Goal: Task Accomplishment & Management: Manage account settings

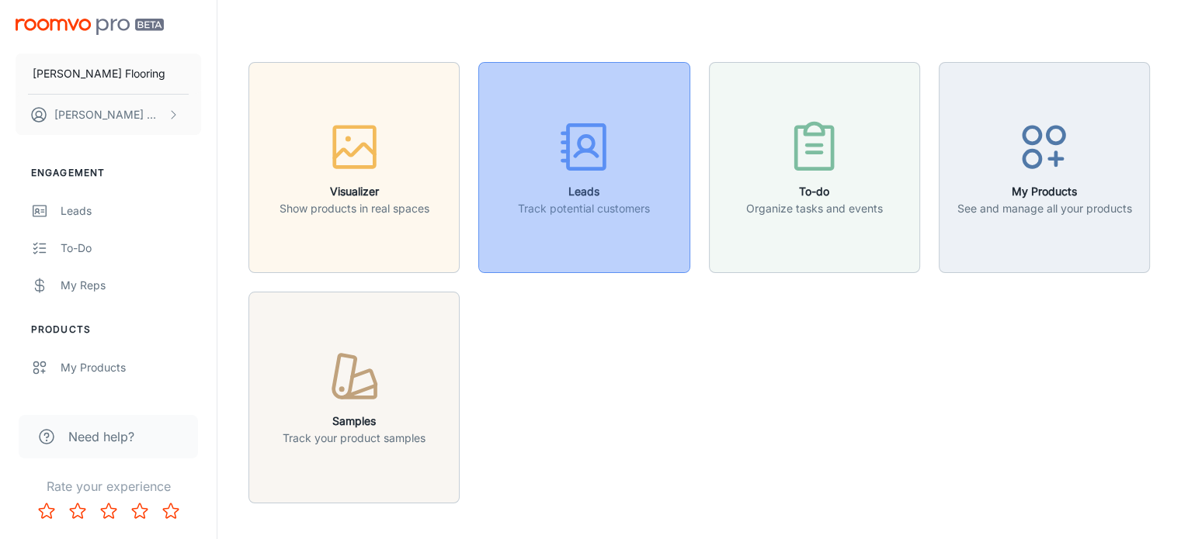
click at [564, 165] on icon "button" at bounding box center [584, 147] width 58 height 58
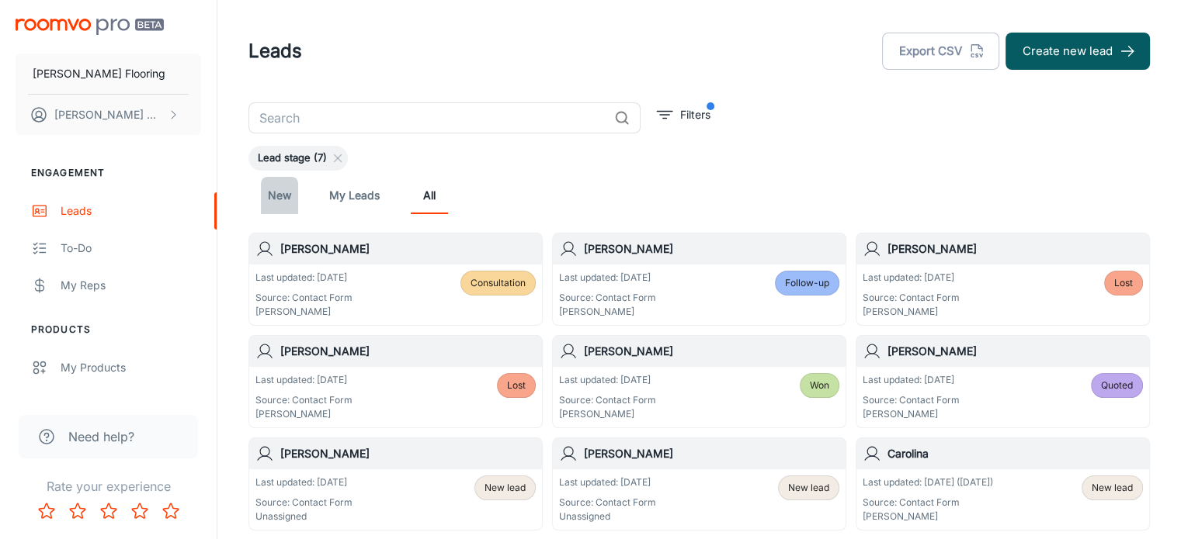
click at [286, 198] on link "New" at bounding box center [279, 195] width 37 height 37
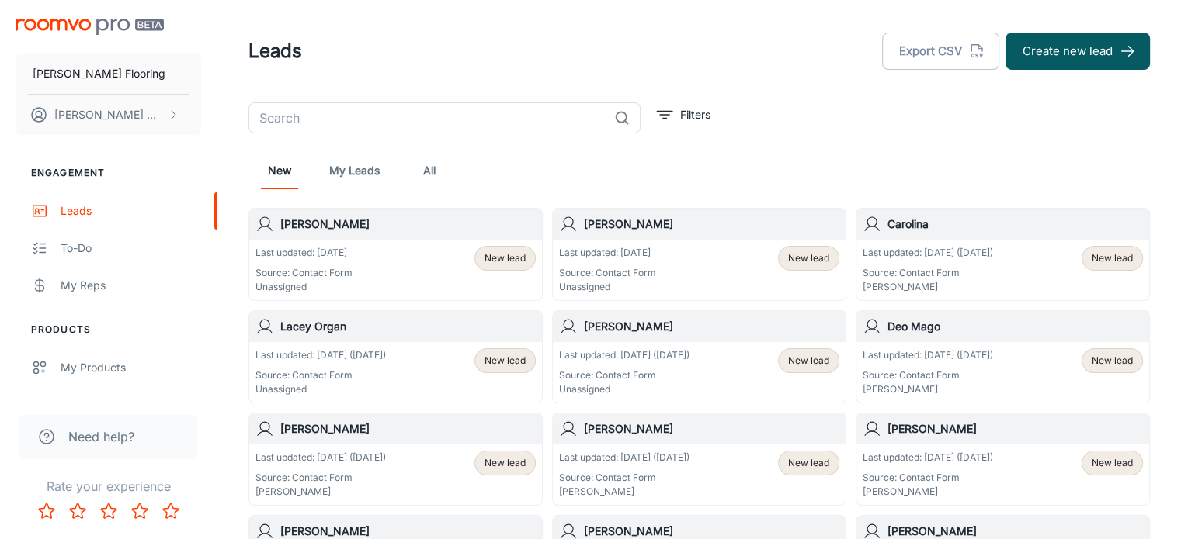
click at [655, 342] on div "Last updated: [DATE] ([DATE]) Source: Contact Form Unassigned New lead" at bounding box center [699, 372] width 293 height 61
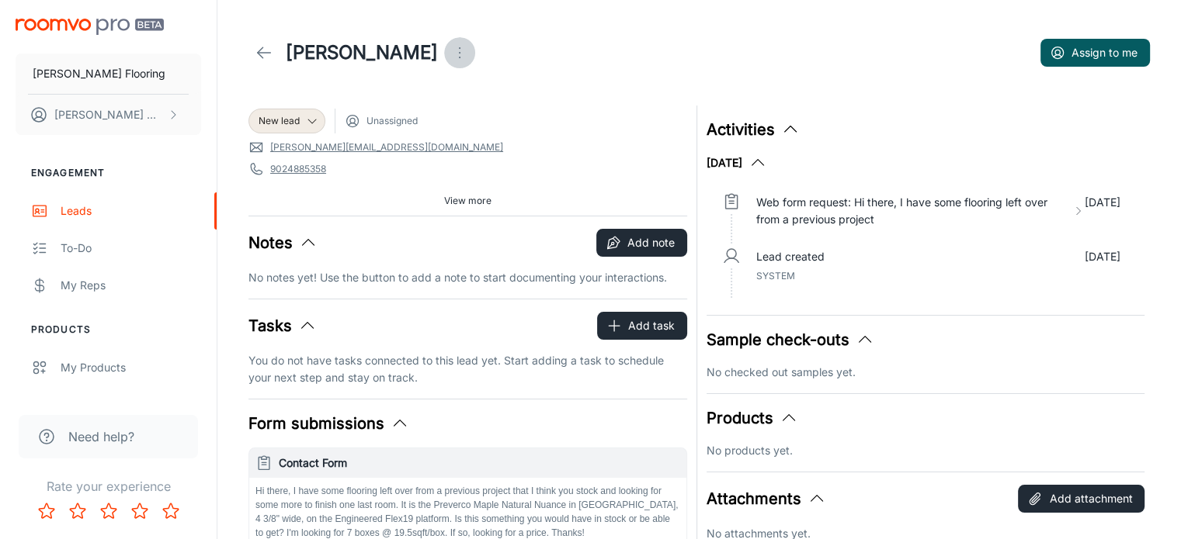
click at [450, 52] on icon "Open menu" at bounding box center [459, 52] width 19 height 19
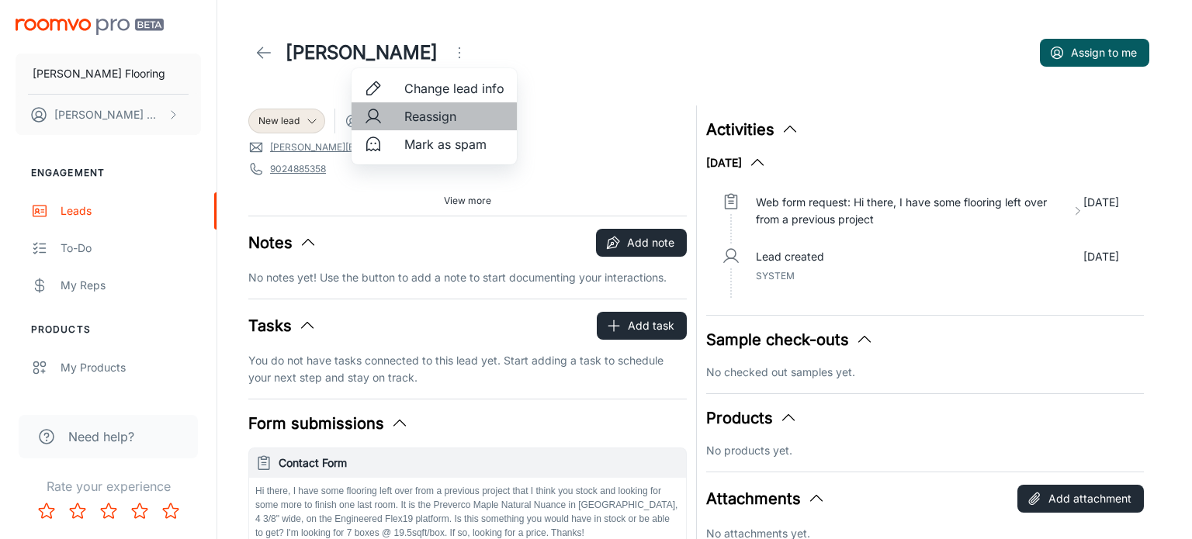
click at [423, 120] on span "Reassign" at bounding box center [454, 116] width 100 height 19
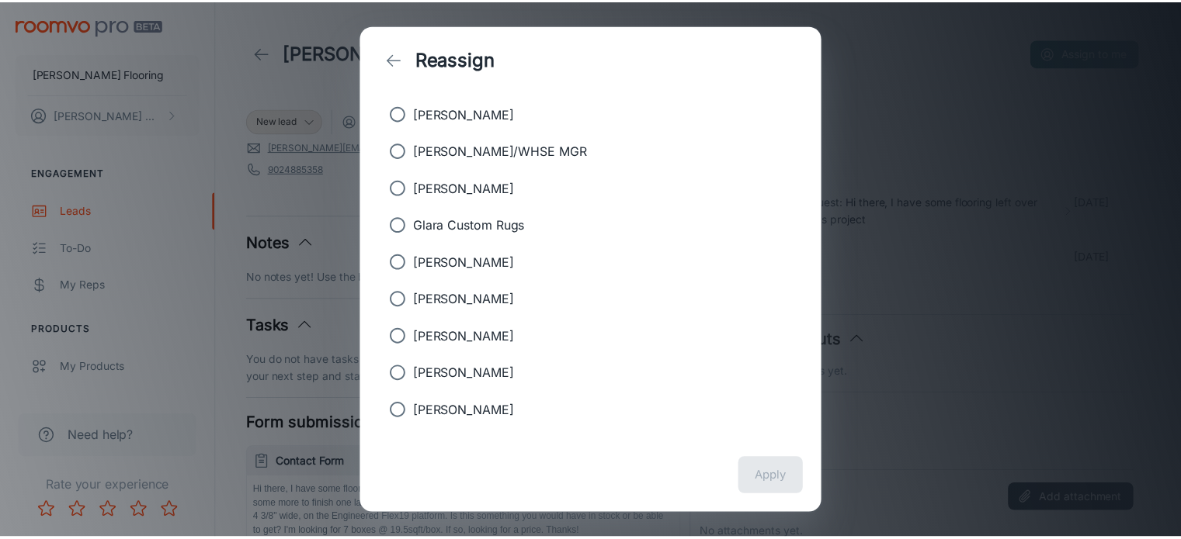
scroll to position [214, 0]
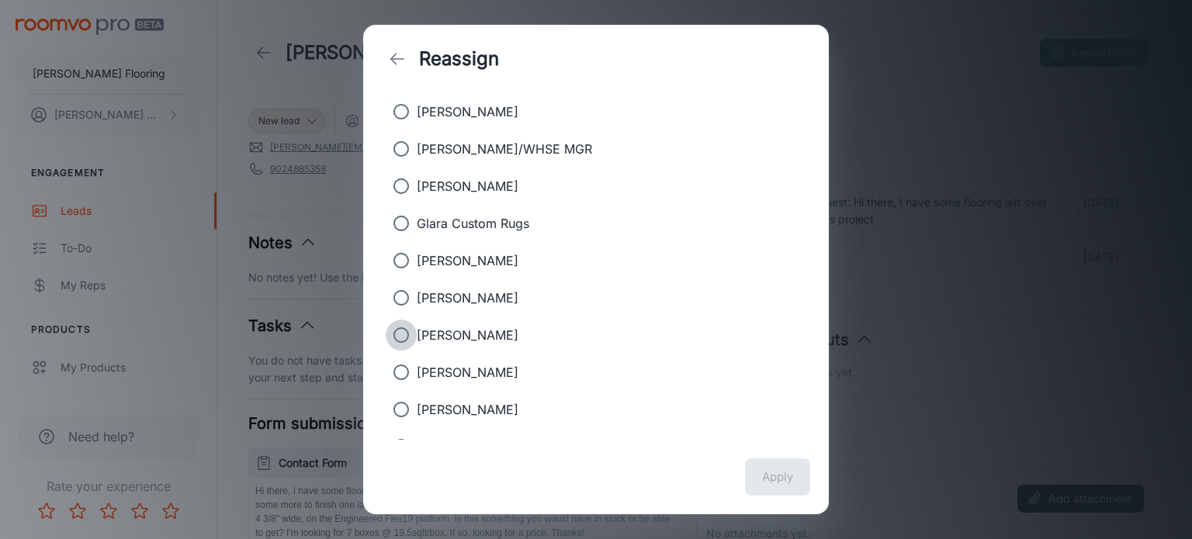
click at [394, 329] on input "[PERSON_NAME]" at bounding box center [401, 335] width 31 height 31
radio input "true"
click at [784, 480] on button "Apply" at bounding box center [777, 477] width 65 height 37
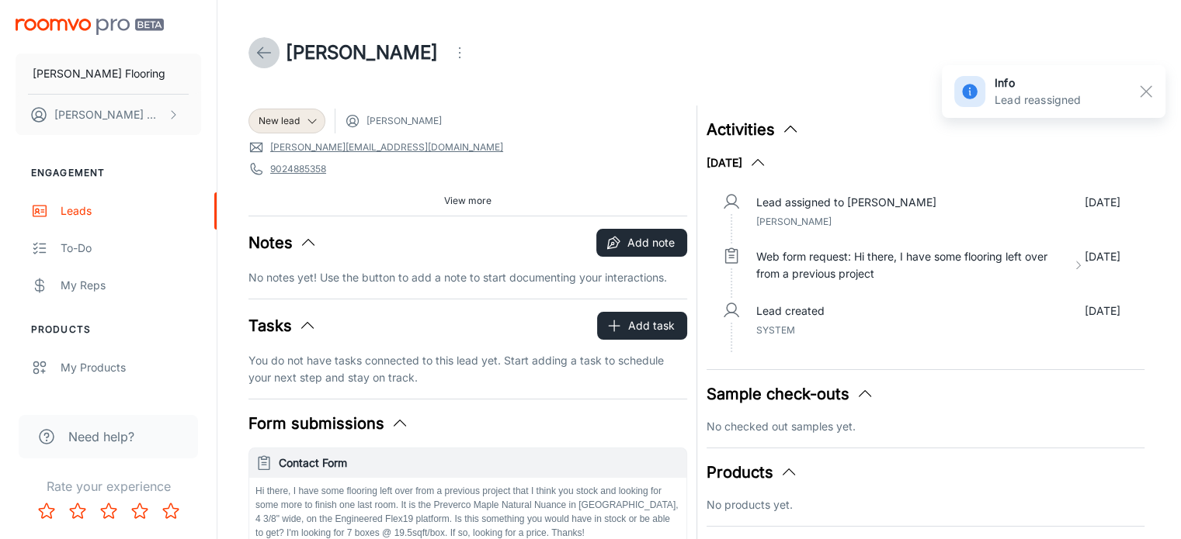
click at [261, 54] on icon at bounding box center [264, 52] width 19 height 19
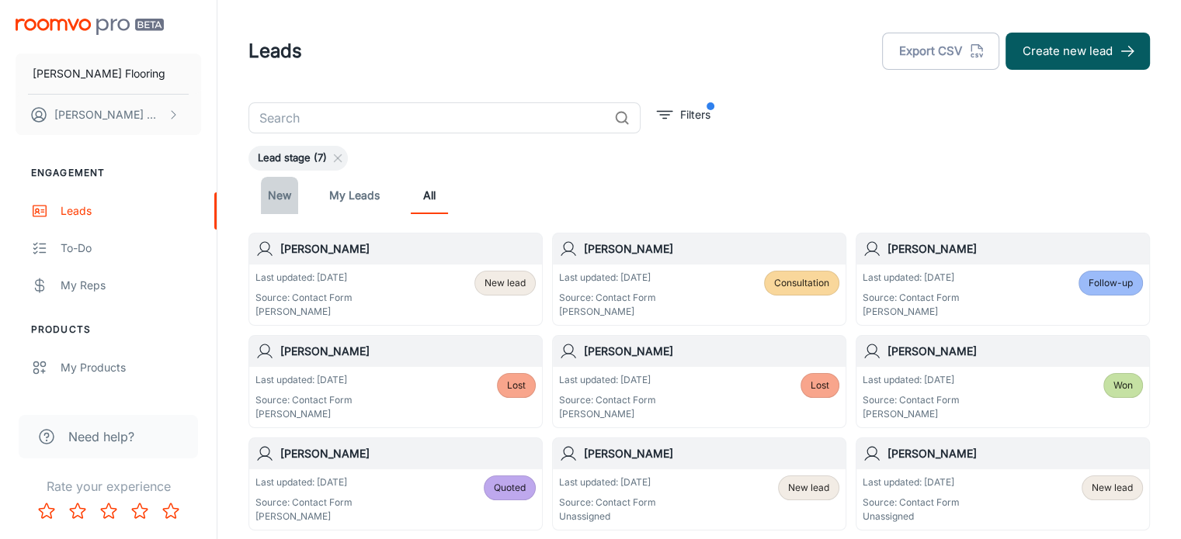
click at [289, 198] on link "New" at bounding box center [279, 195] width 37 height 37
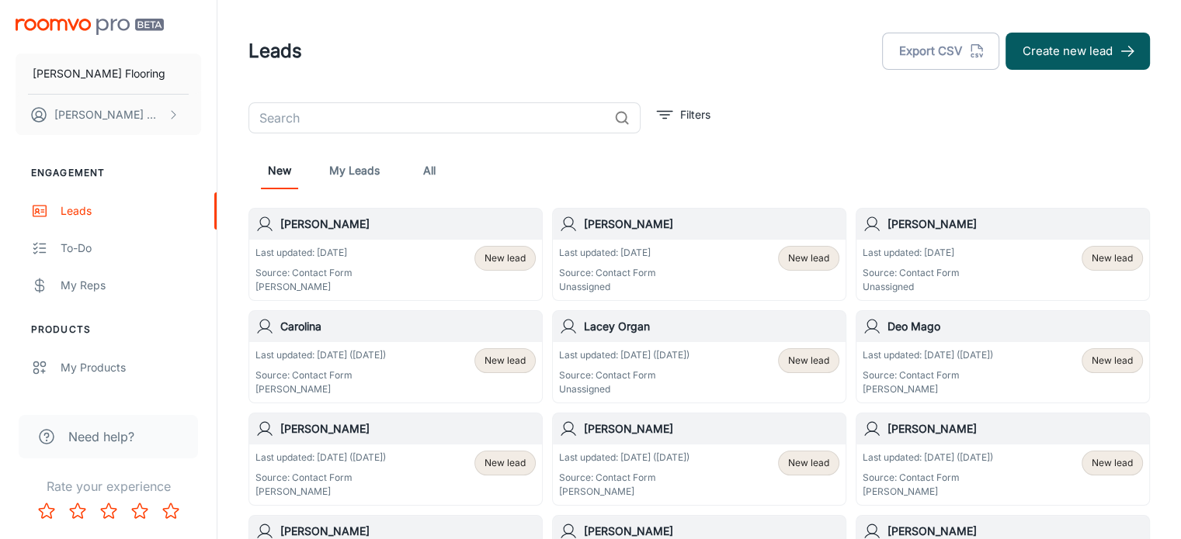
click at [650, 331] on h6 "Lacey Organ" at bounding box center [711, 326] width 255 height 17
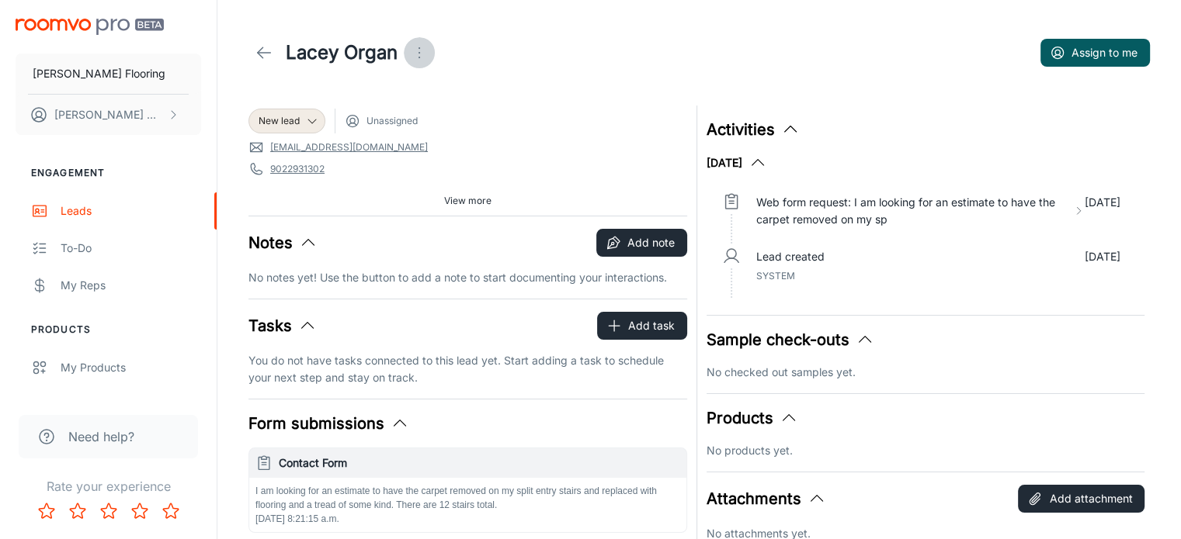
click at [428, 51] on icon "Open menu" at bounding box center [419, 52] width 19 height 19
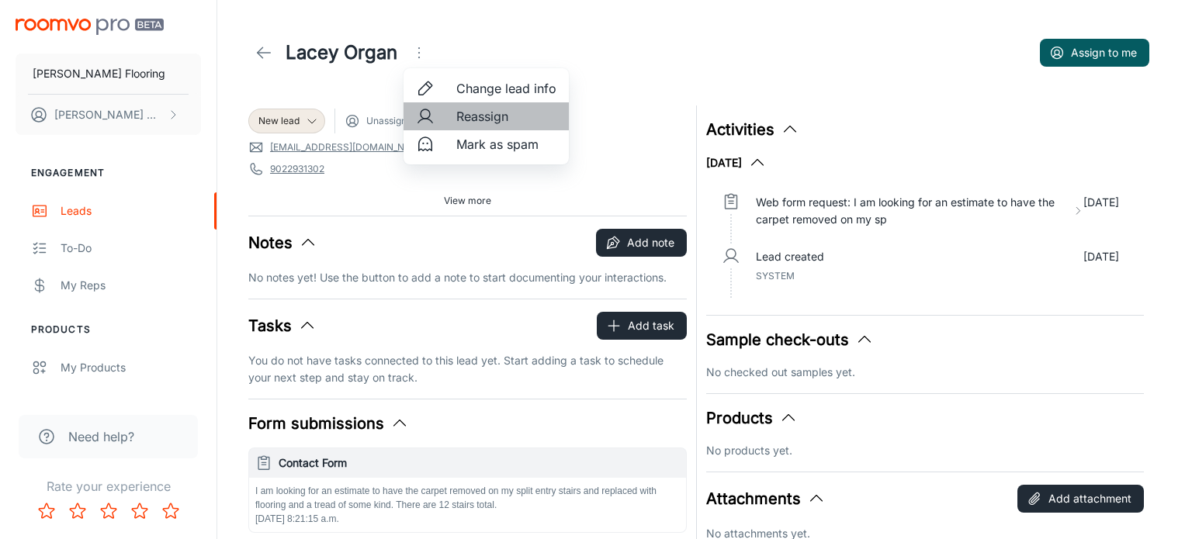
click at [475, 122] on span "Reassign" at bounding box center [506, 116] width 100 height 19
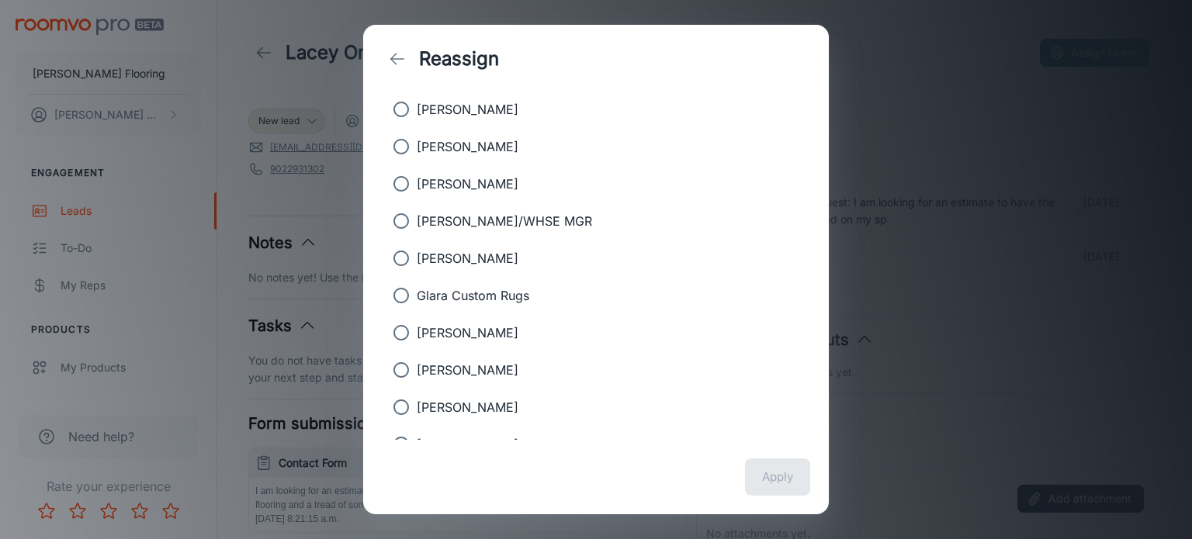
scroll to position [154, 0]
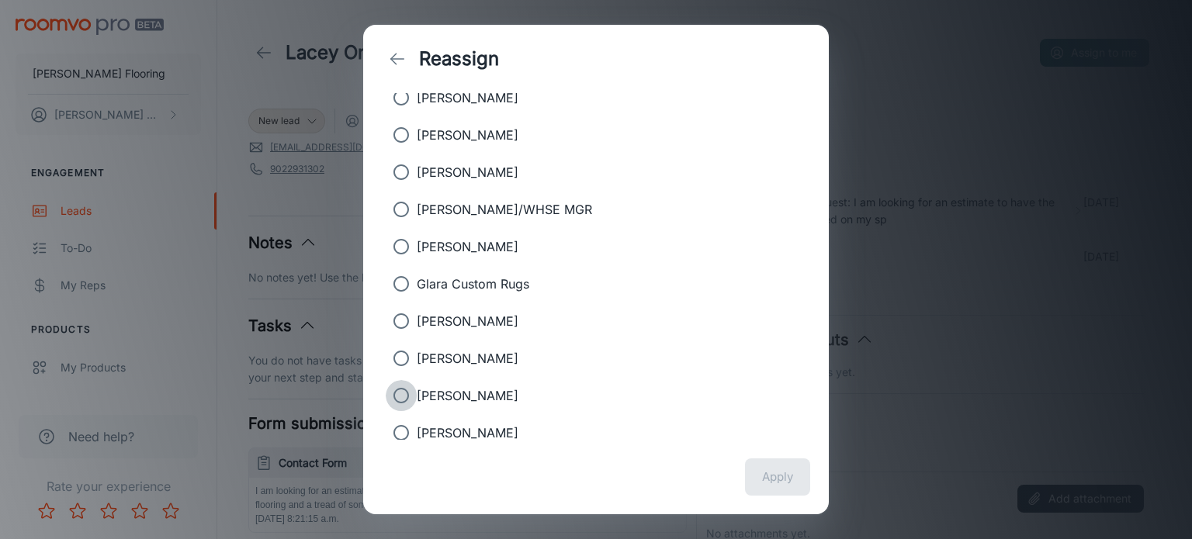
click at [397, 397] on input "[PERSON_NAME]" at bounding box center [401, 395] width 31 height 31
radio input "true"
click at [782, 477] on button "Apply" at bounding box center [777, 477] width 65 height 37
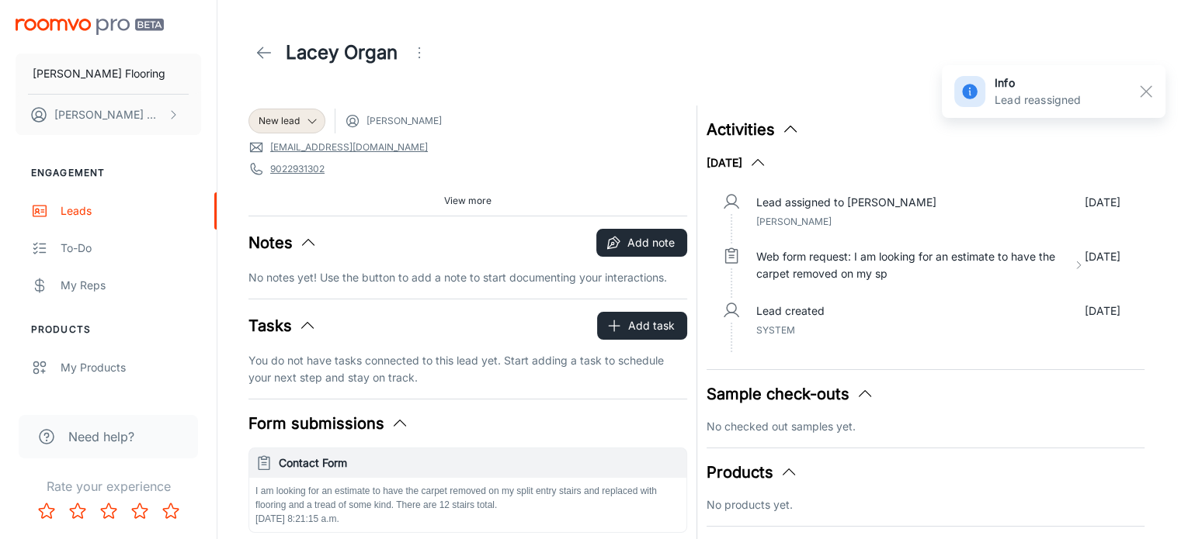
click at [264, 50] on icon at bounding box center [264, 52] width 19 height 19
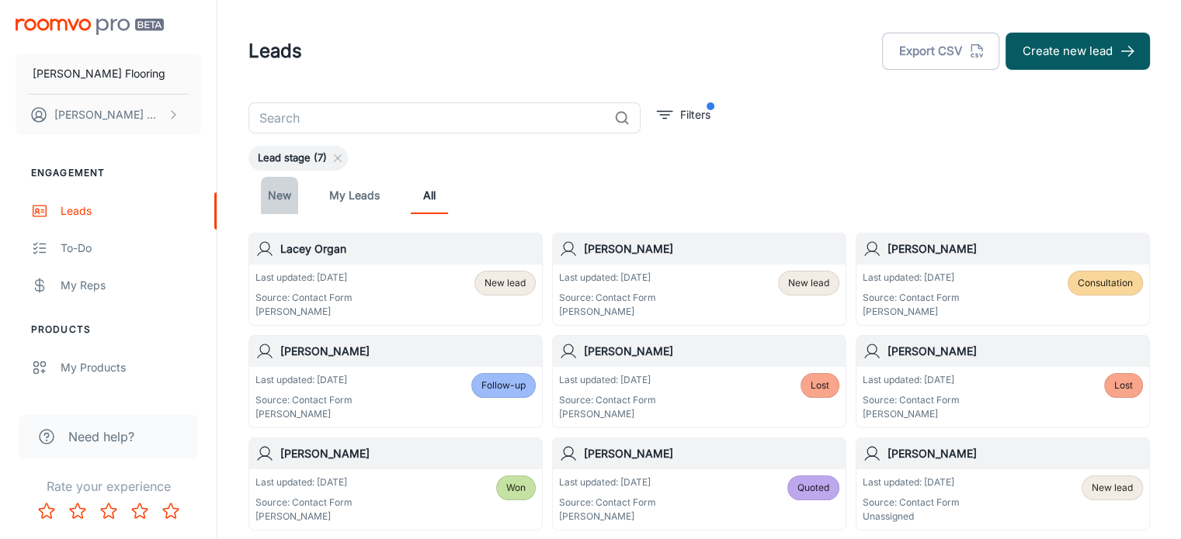
click at [269, 195] on link "New" at bounding box center [279, 195] width 37 height 37
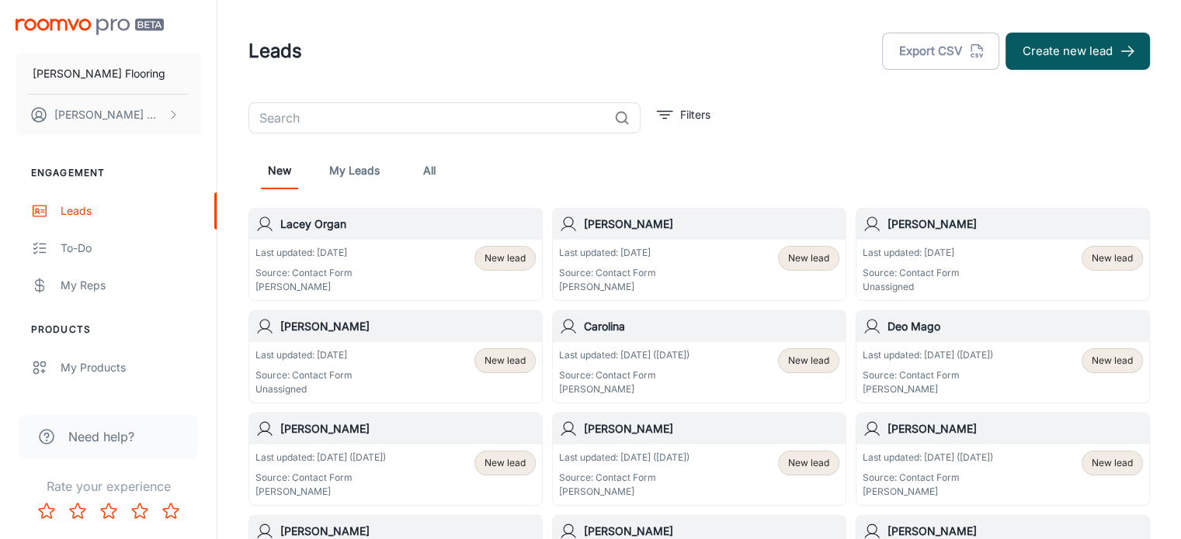
click at [388, 335] on div "[PERSON_NAME]" at bounding box center [395, 326] width 293 height 31
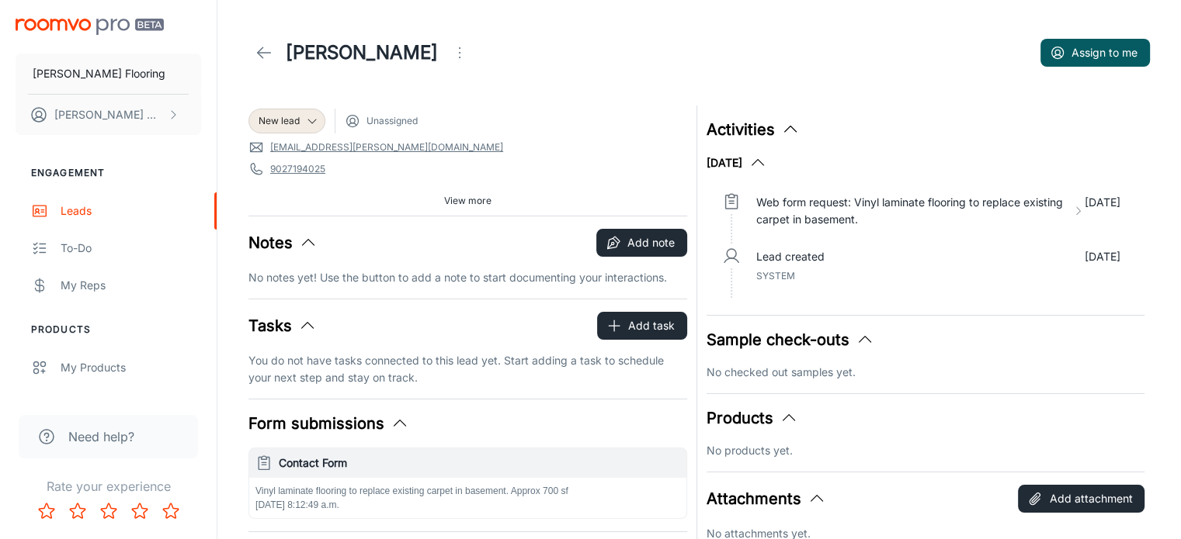
click at [450, 59] on icon "Open menu" at bounding box center [459, 52] width 19 height 19
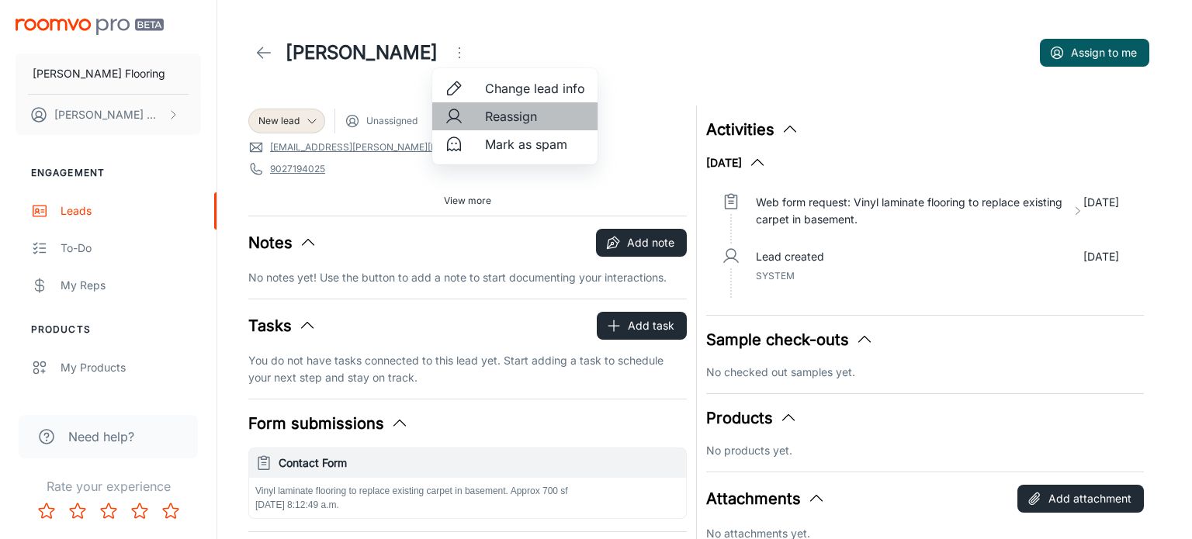
click at [515, 120] on span "Reassign" at bounding box center [535, 116] width 100 height 19
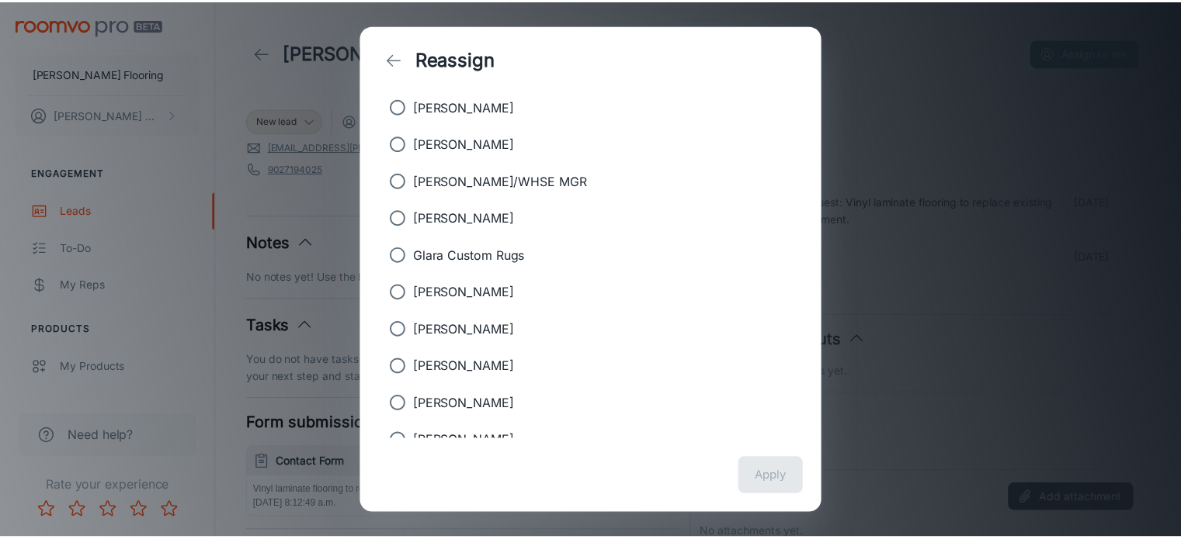
scroll to position [183, 0]
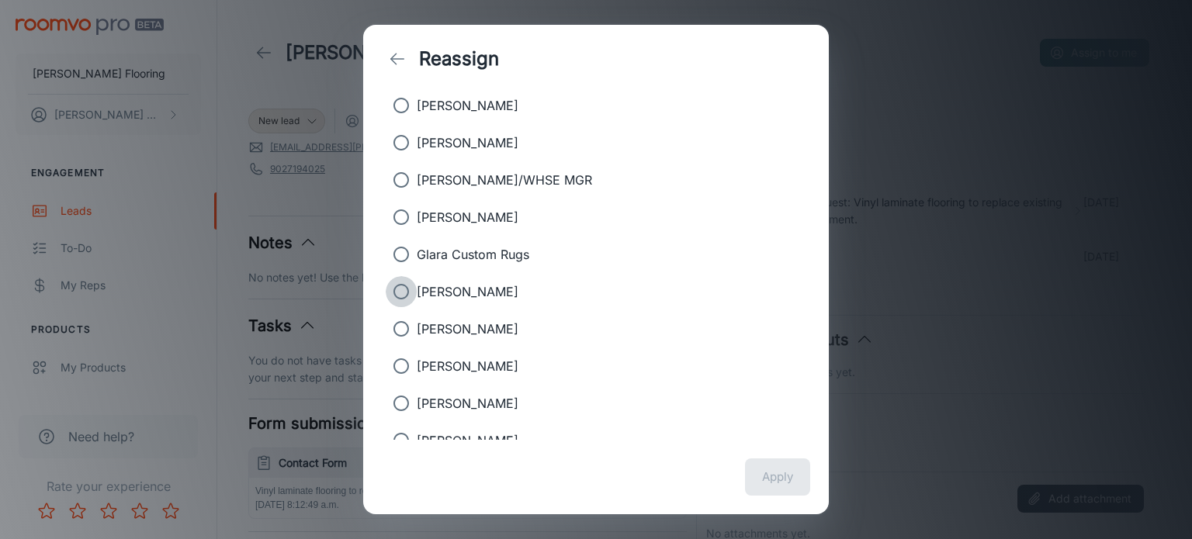
click at [403, 287] on input "[PERSON_NAME]" at bounding box center [401, 291] width 31 height 31
radio input "true"
click at [784, 489] on button "Apply" at bounding box center [777, 477] width 65 height 37
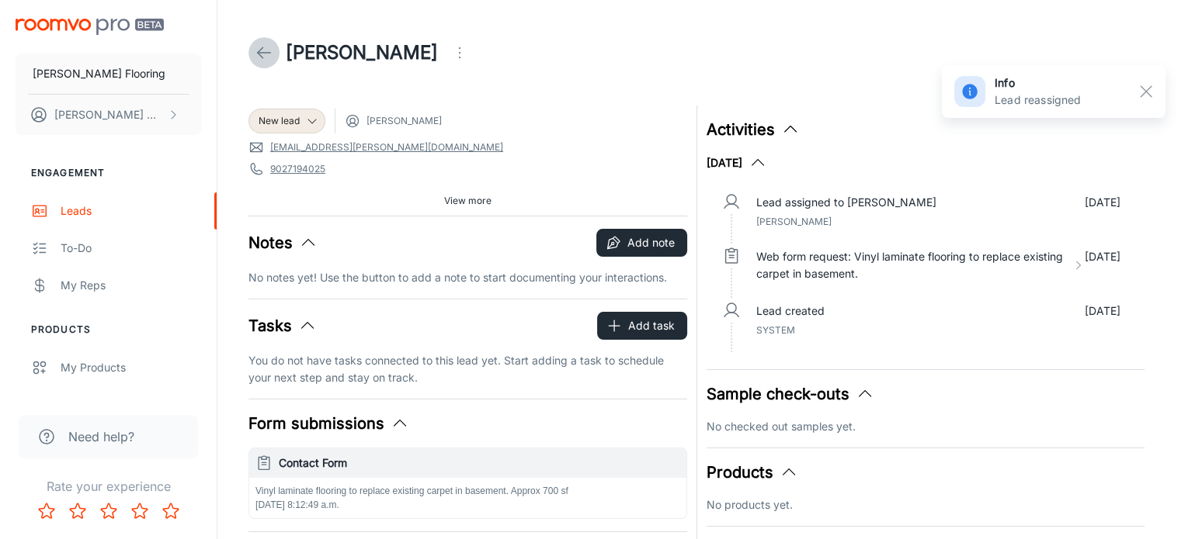
click at [262, 51] on icon at bounding box center [264, 52] width 19 height 19
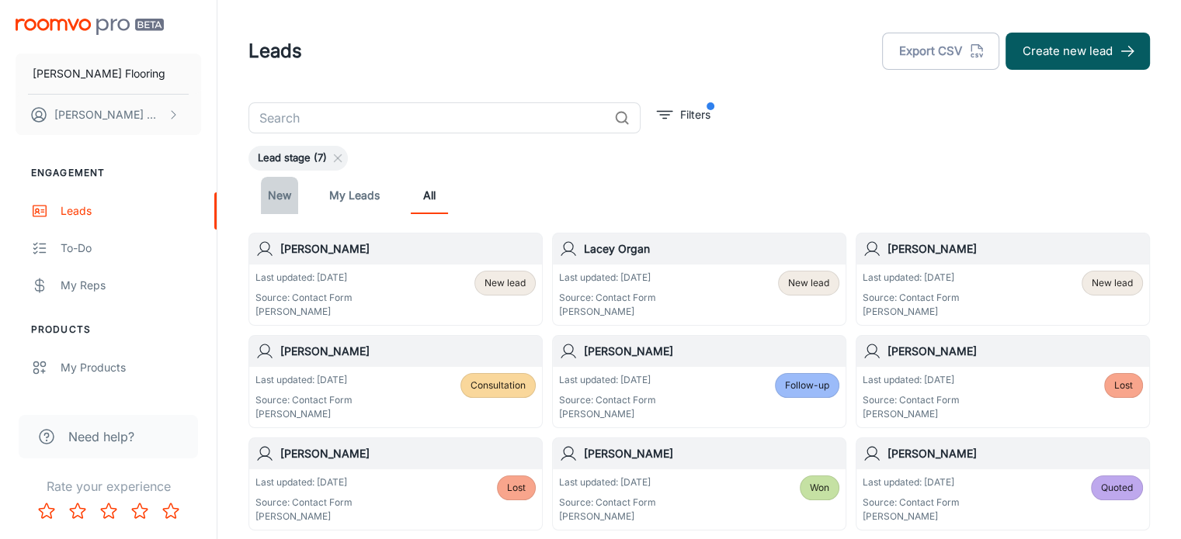
click at [282, 198] on link "New" at bounding box center [279, 195] width 37 height 37
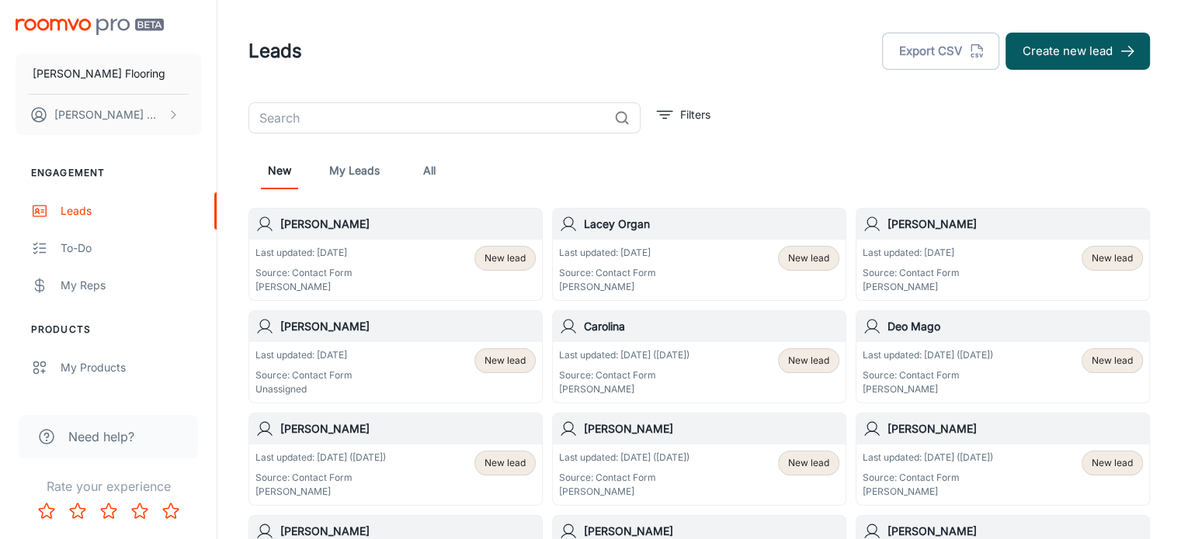
click at [356, 333] on h6 "[PERSON_NAME]" at bounding box center [407, 326] width 255 height 17
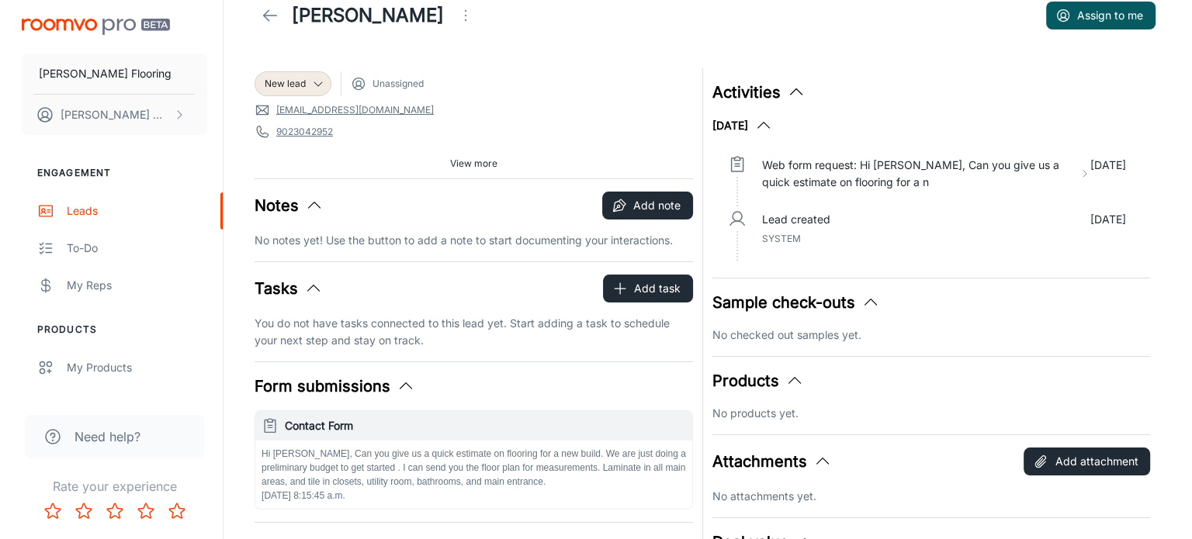
scroll to position [39, 0]
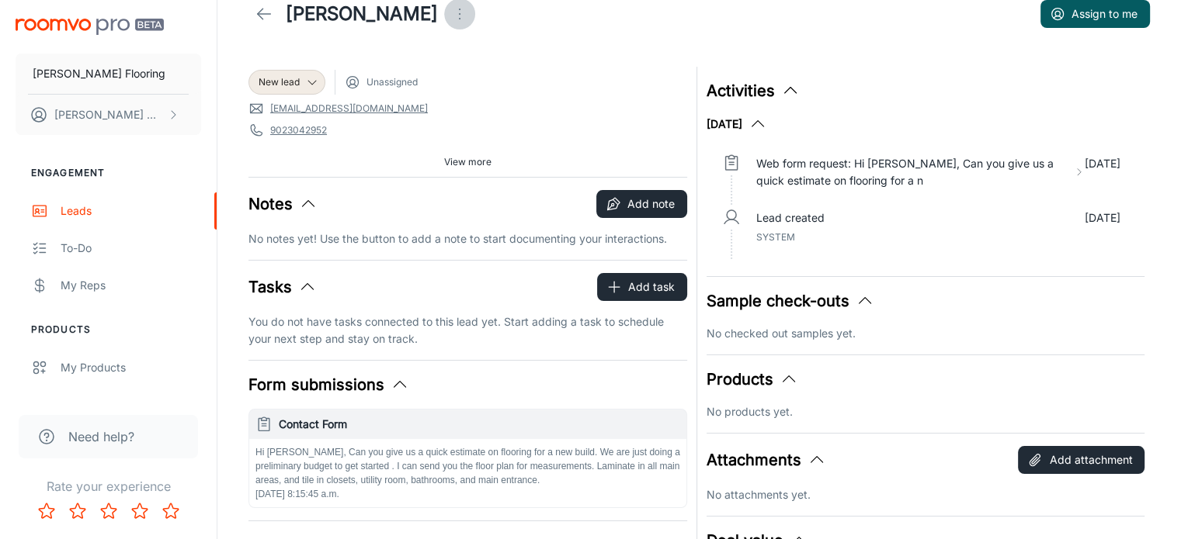
click at [453, 9] on icon "Open menu" at bounding box center [459, 14] width 19 height 19
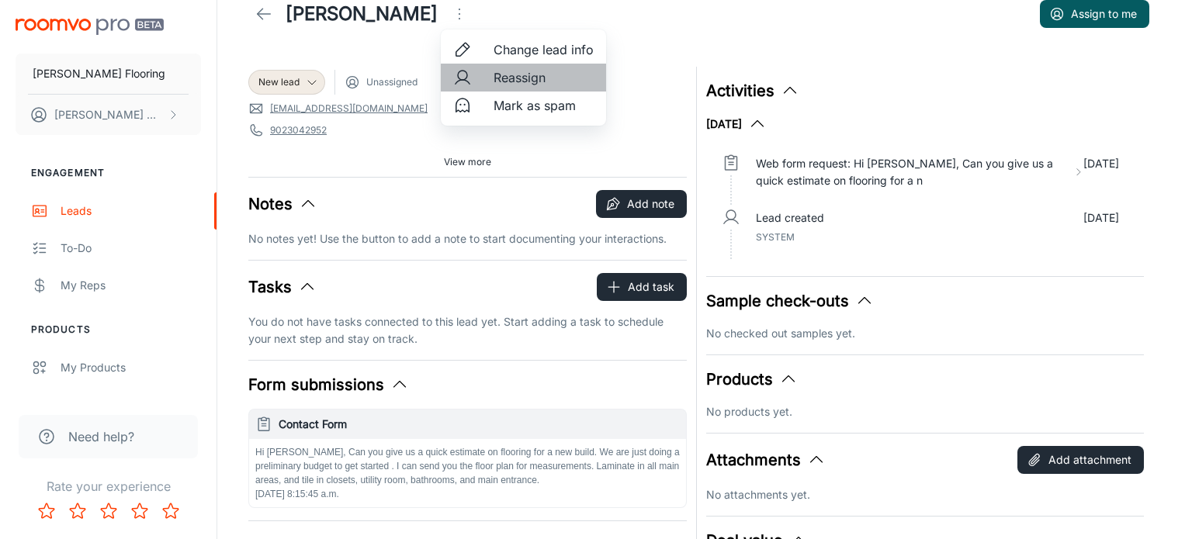
click at [518, 86] on span "Reassign" at bounding box center [544, 77] width 100 height 19
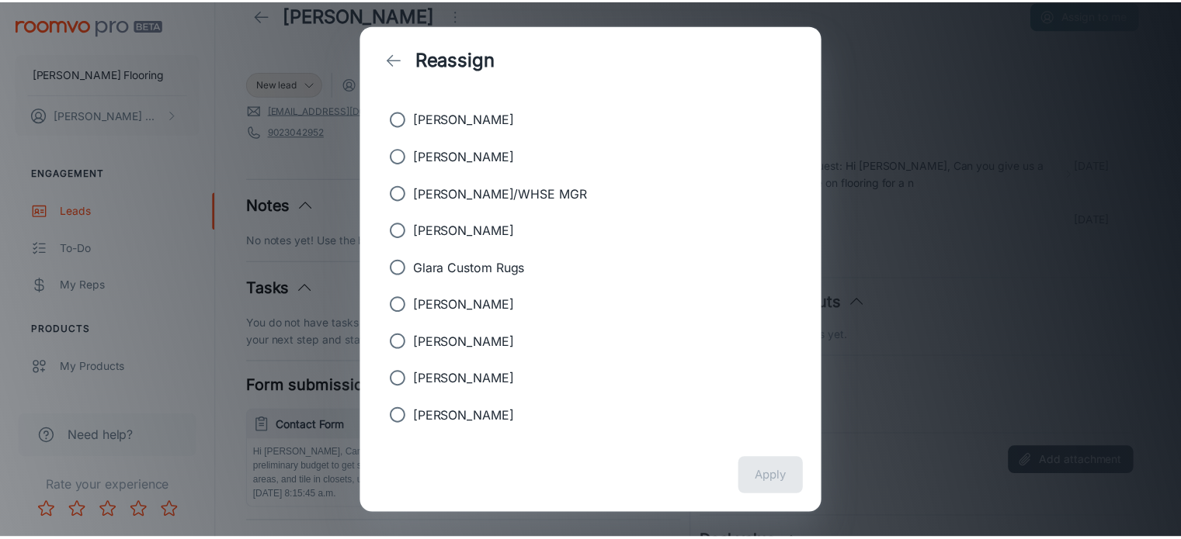
scroll to position [171, 0]
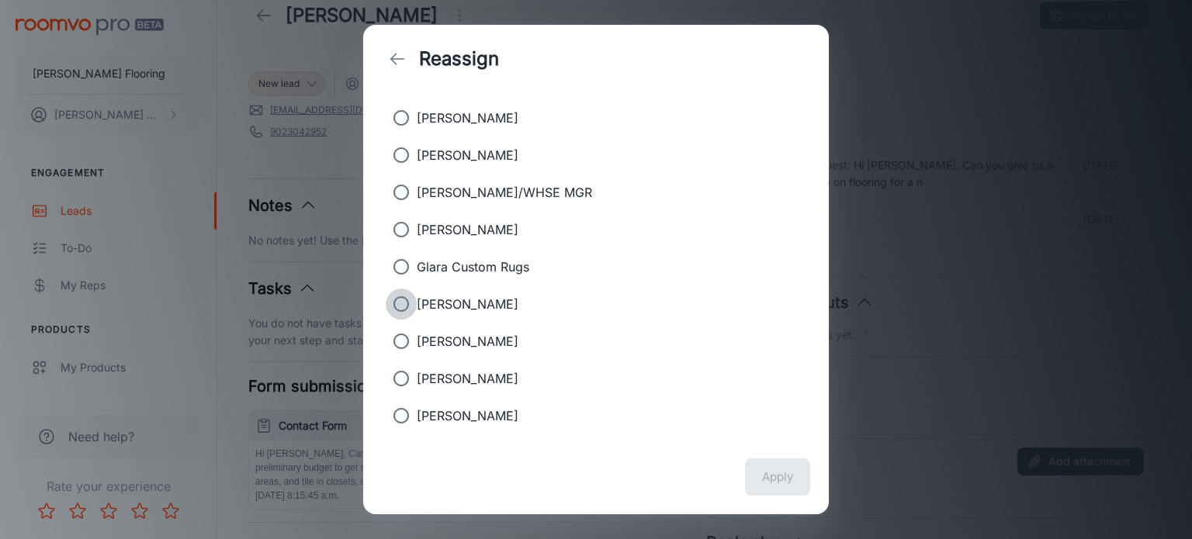
click at [397, 302] on input "[PERSON_NAME]" at bounding box center [401, 304] width 31 height 31
radio input "true"
click at [768, 479] on button "Apply" at bounding box center [777, 477] width 65 height 37
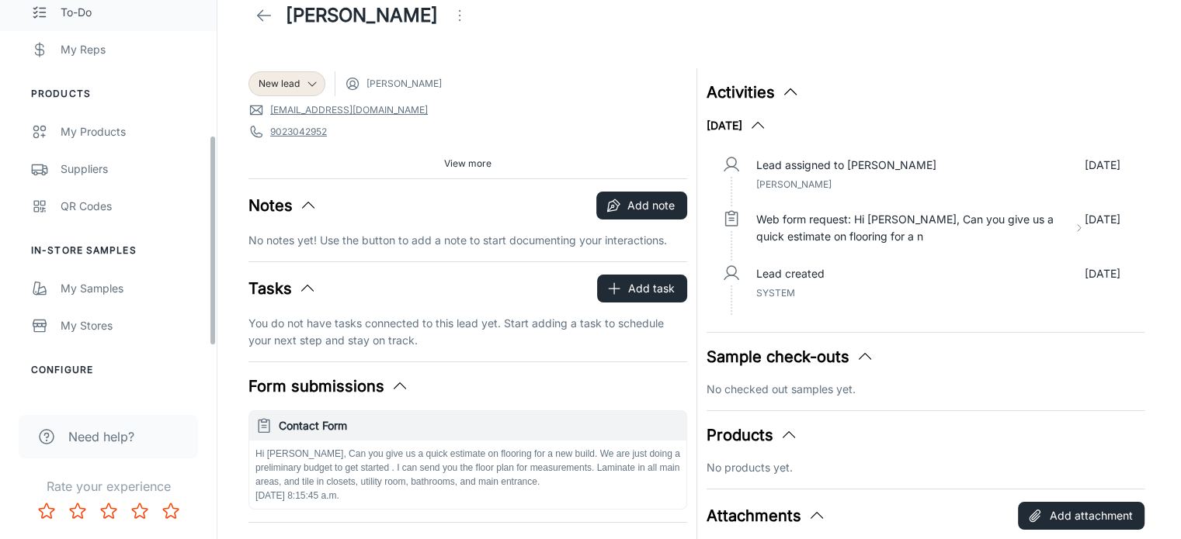
scroll to position [223, 0]
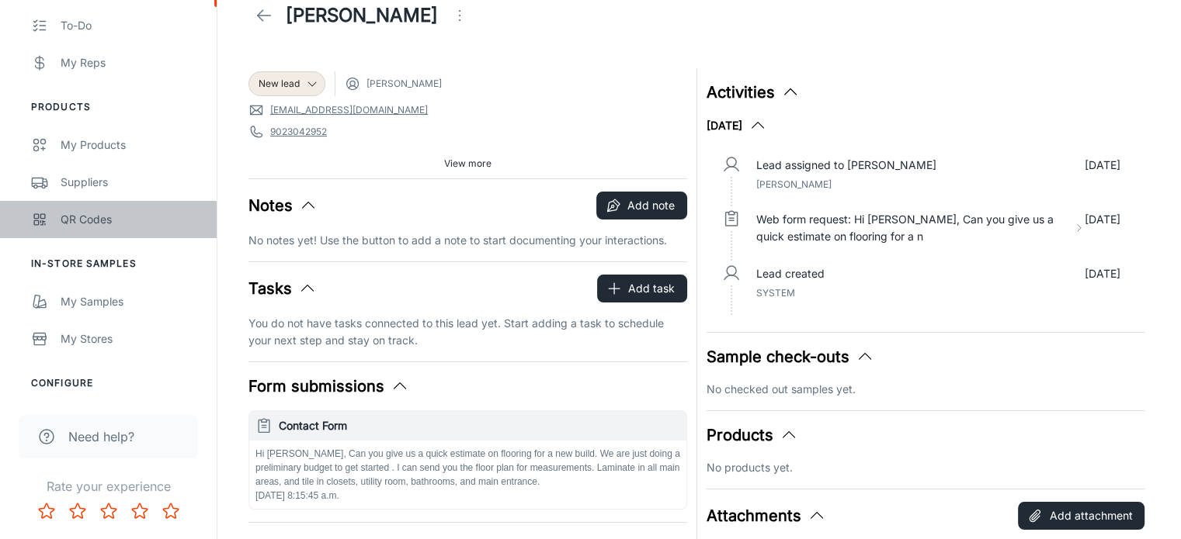
click at [90, 220] on div "QR Codes" at bounding box center [131, 219] width 141 height 17
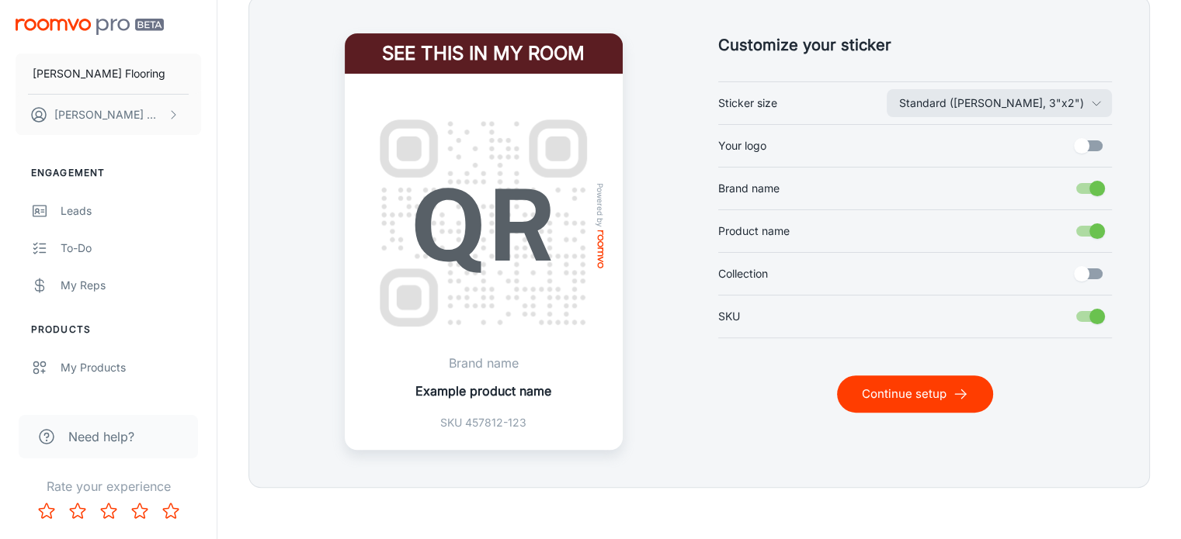
scroll to position [407, 0]
click at [1097, 146] on input "Your logo" at bounding box center [1081, 145] width 88 height 29
checkbox input "true"
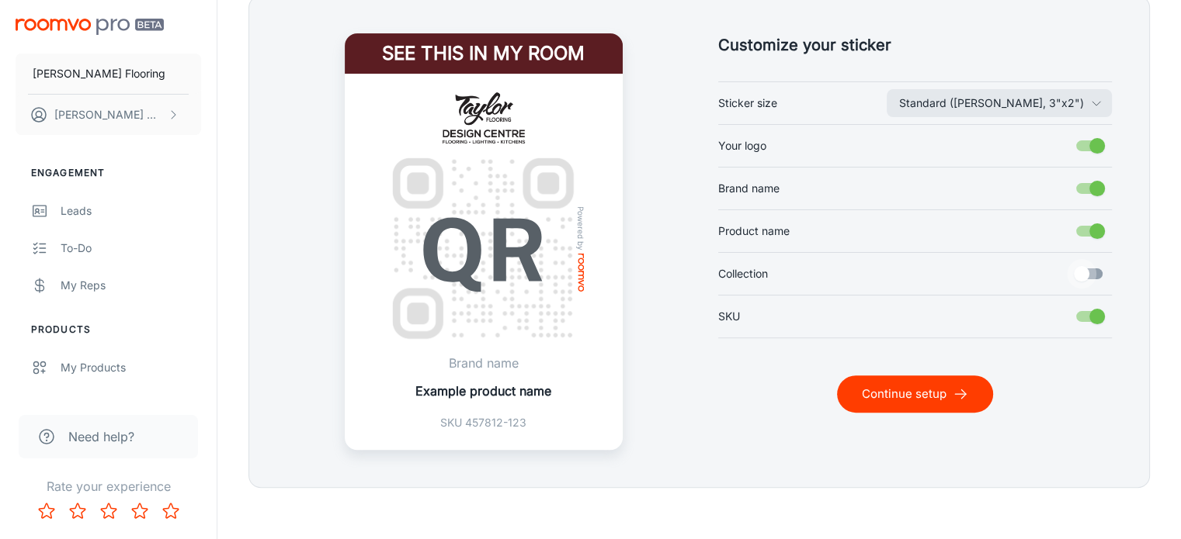
click at [1094, 277] on input "Collection" at bounding box center [1081, 273] width 88 height 29
checkbox input "true"
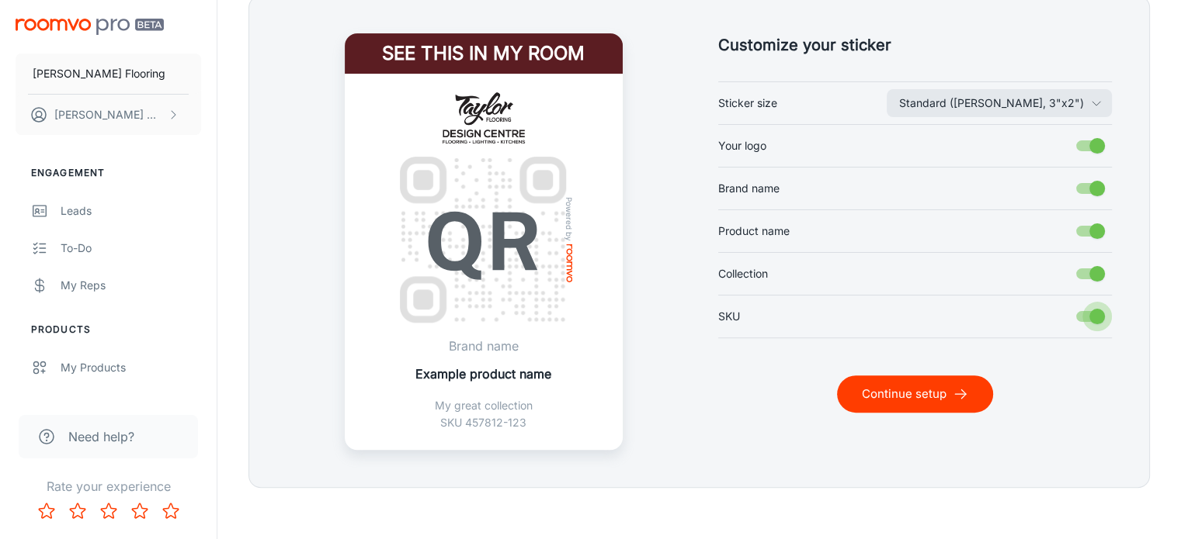
click at [1087, 308] on input "SKU" at bounding box center [1097, 316] width 88 height 29
checkbox input "false"
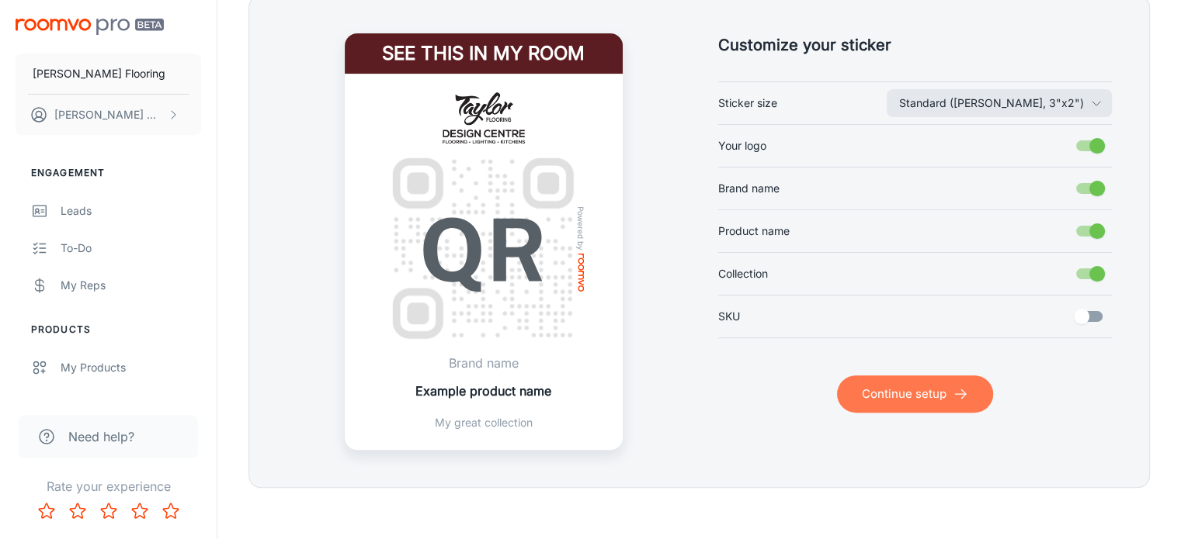
click at [924, 393] on button "Continue setup" at bounding box center [915, 394] width 156 height 37
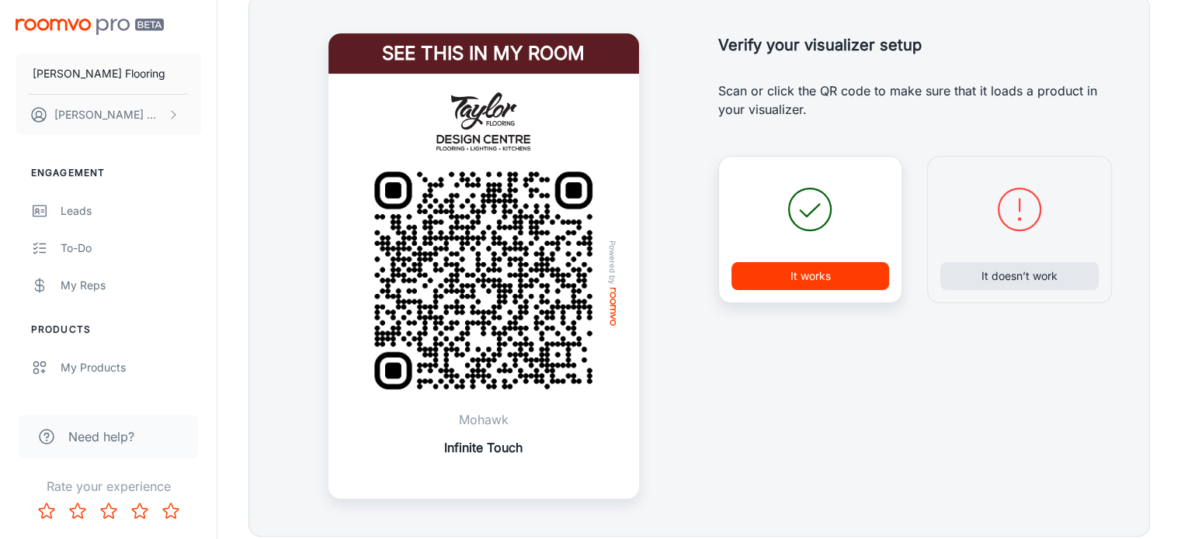
click at [836, 280] on button "It works" at bounding box center [810, 276] width 158 height 28
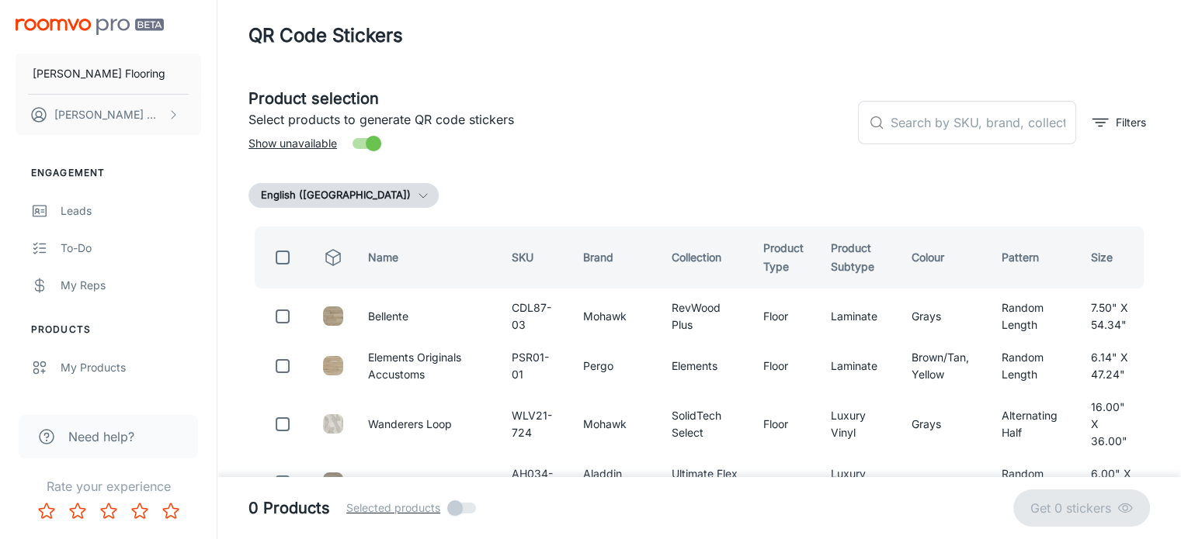
scroll to position [0, 0]
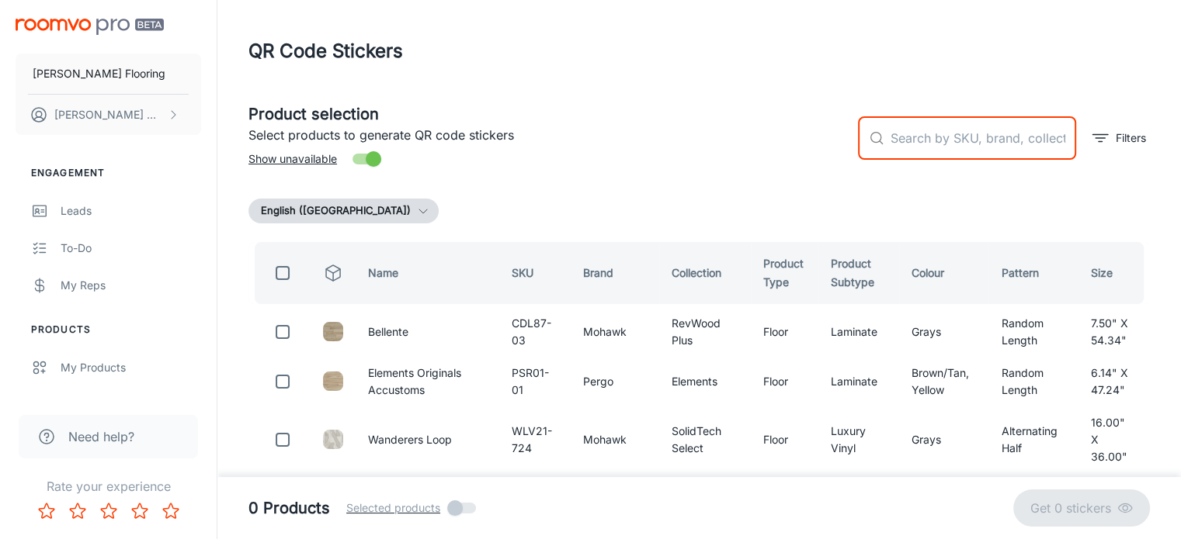
click at [913, 136] on input "text" at bounding box center [983, 137] width 186 height 43
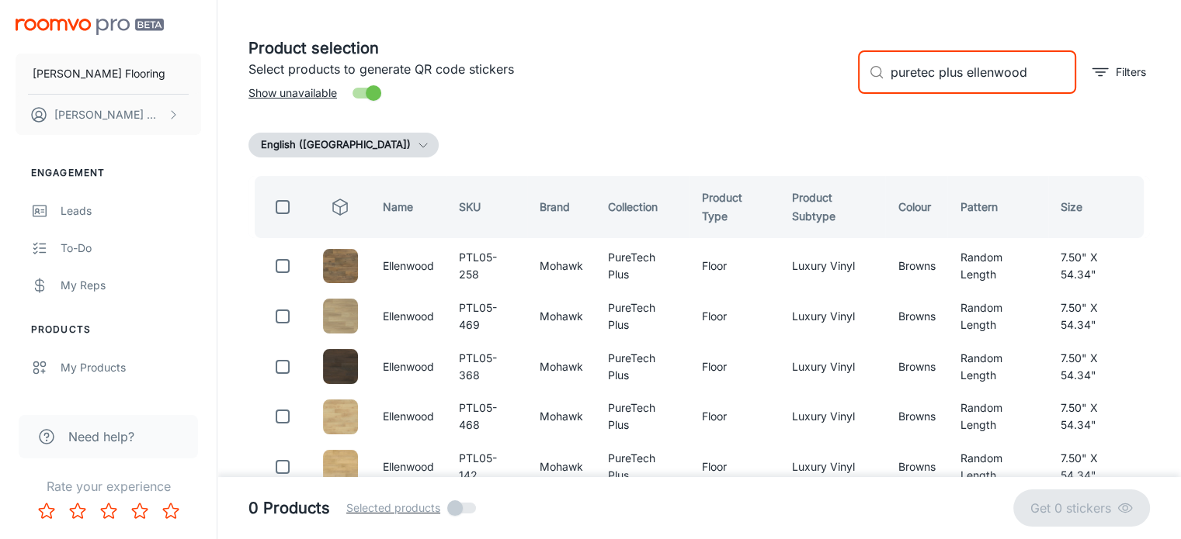
scroll to position [64, 0]
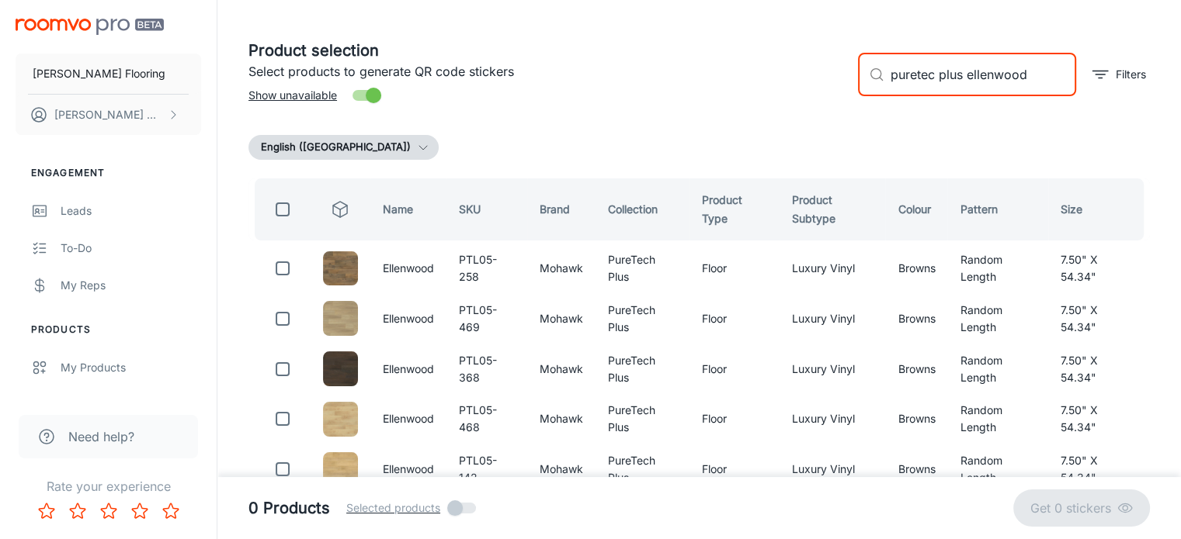
type input "puretec plus ellenwood"
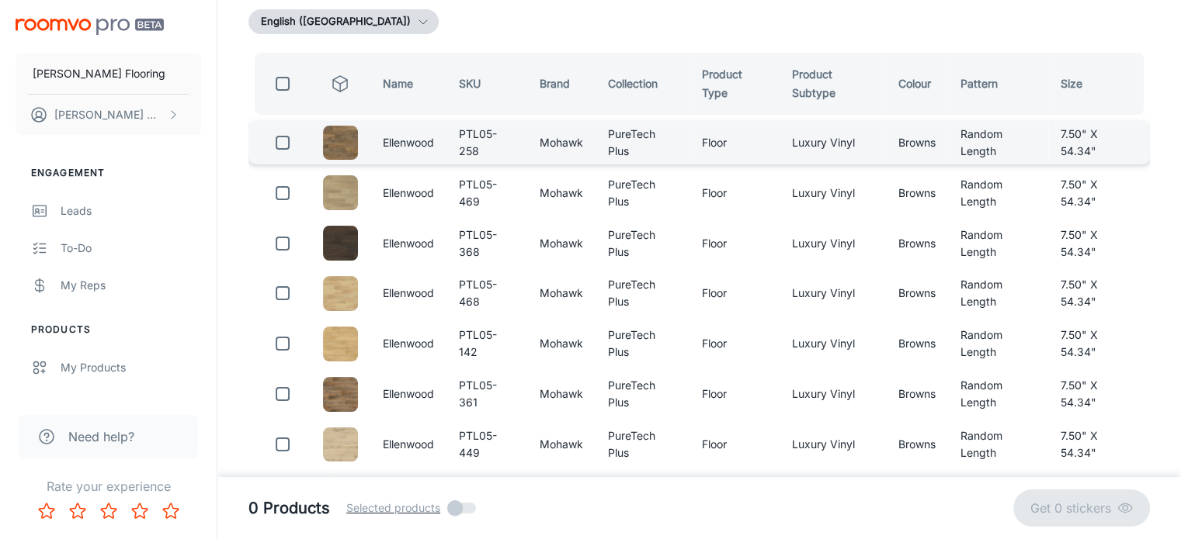
scroll to position [190, 0]
click at [288, 142] on input "checkbox" at bounding box center [282, 142] width 31 height 31
checkbox input "true"
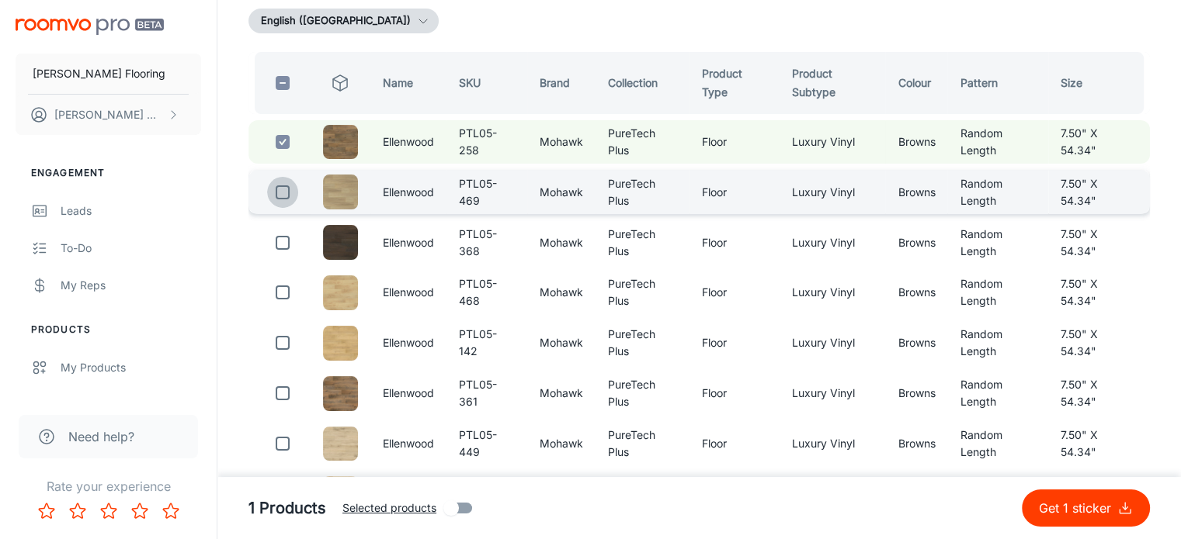
click at [282, 191] on input "checkbox" at bounding box center [282, 192] width 31 height 31
checkbox input "true"
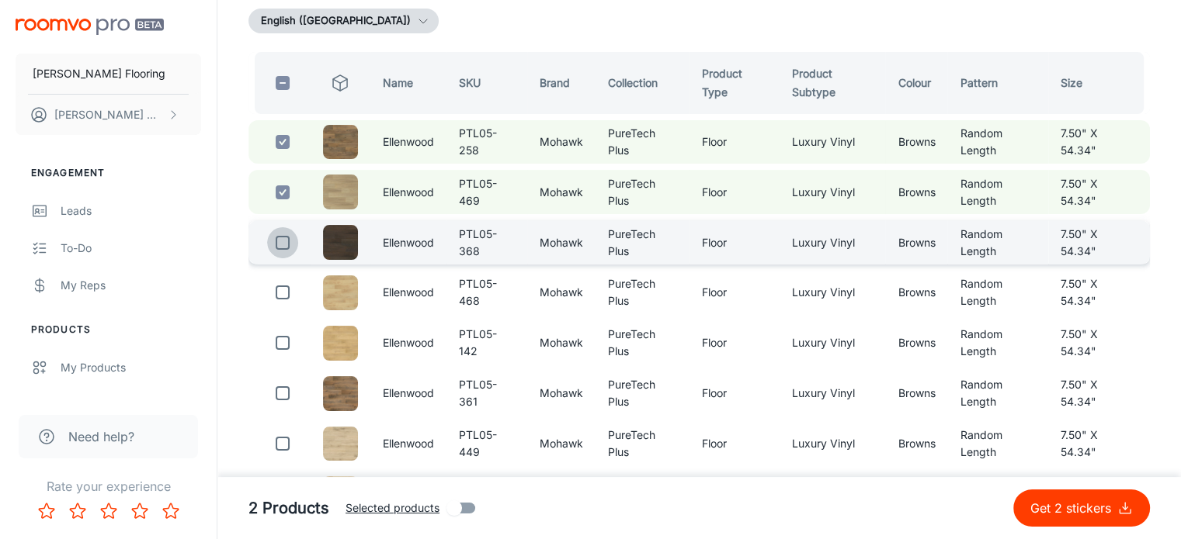
click at [283, 238] on input "checkbox" at bounding box center [282, 242] width 31 height 31
checkbox input "true"
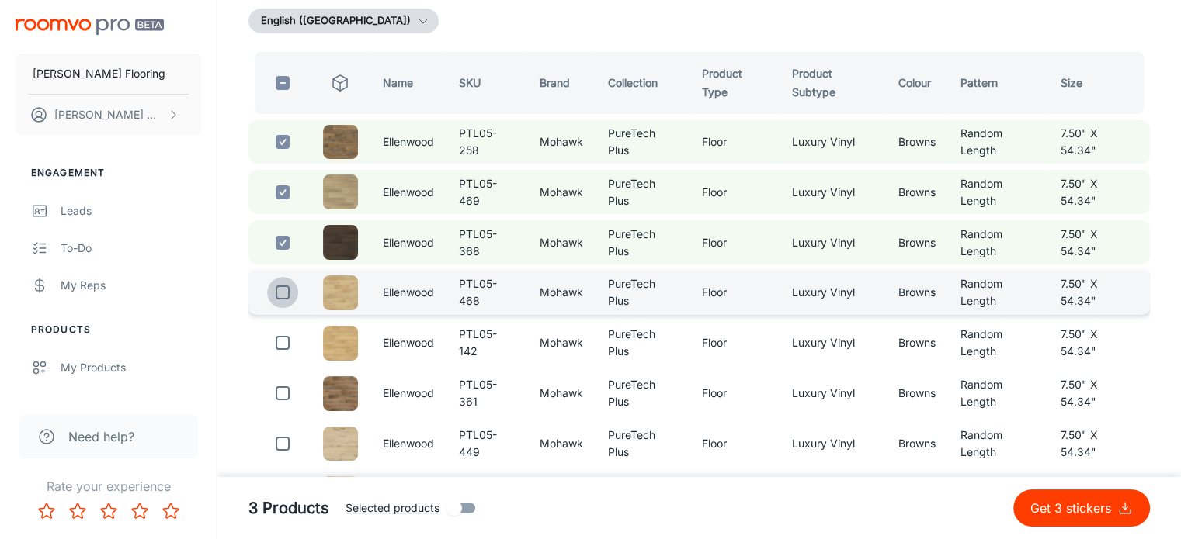
click at [282, 297] on input "checkbox" at bounding box center [282, 292] width 31 height 31
checkbox input "true"
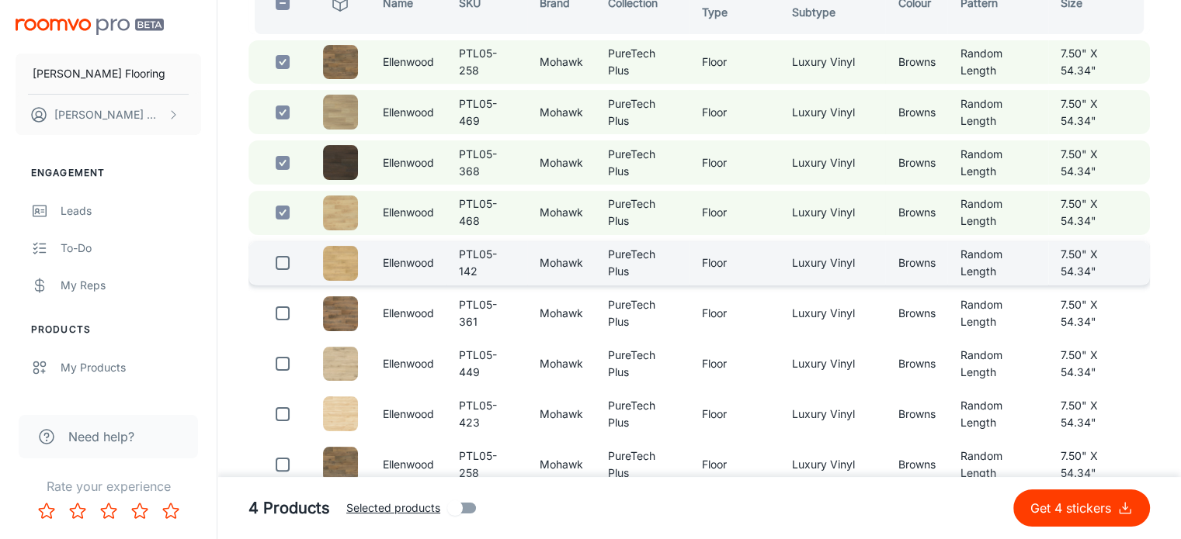
scroll to position [270, 0]
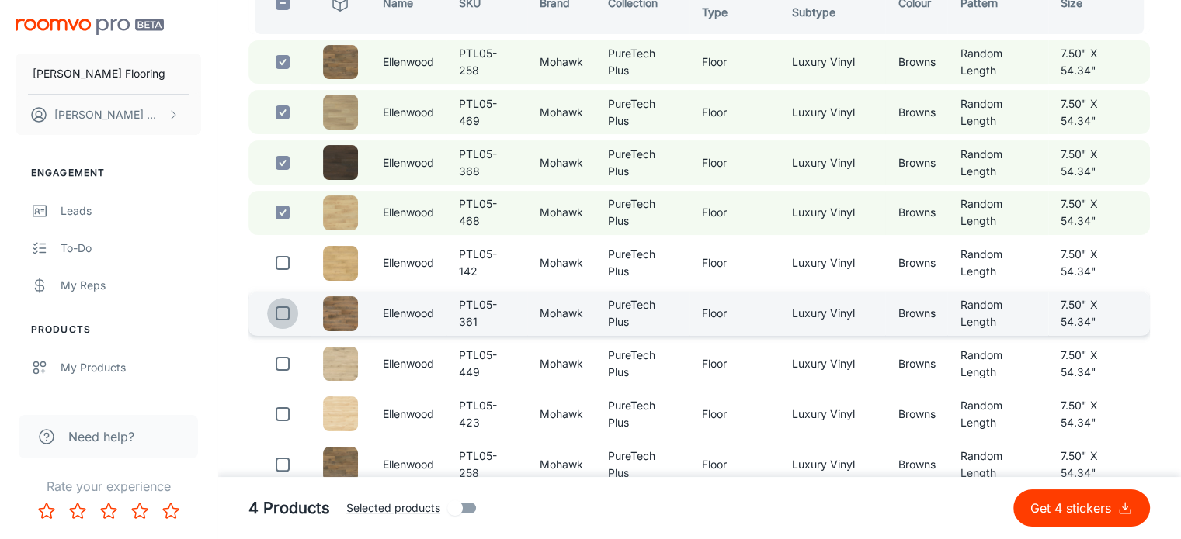
click at [286, 316] on input "checkbox" at bounding box center [282, 313] width 31 height 31
checkbox input "true"
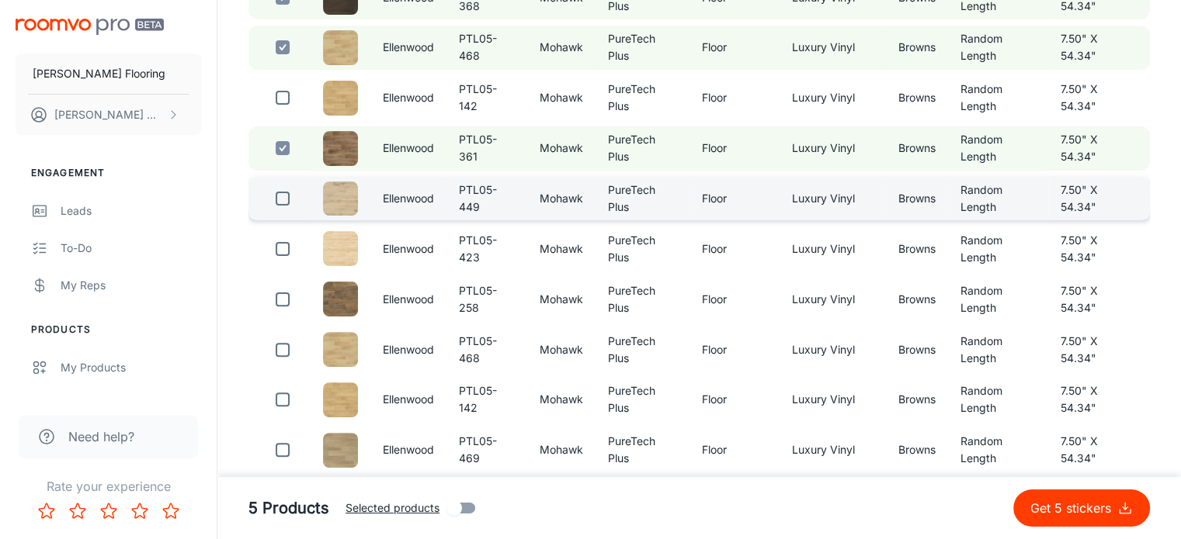
scroll to position [404, 0]
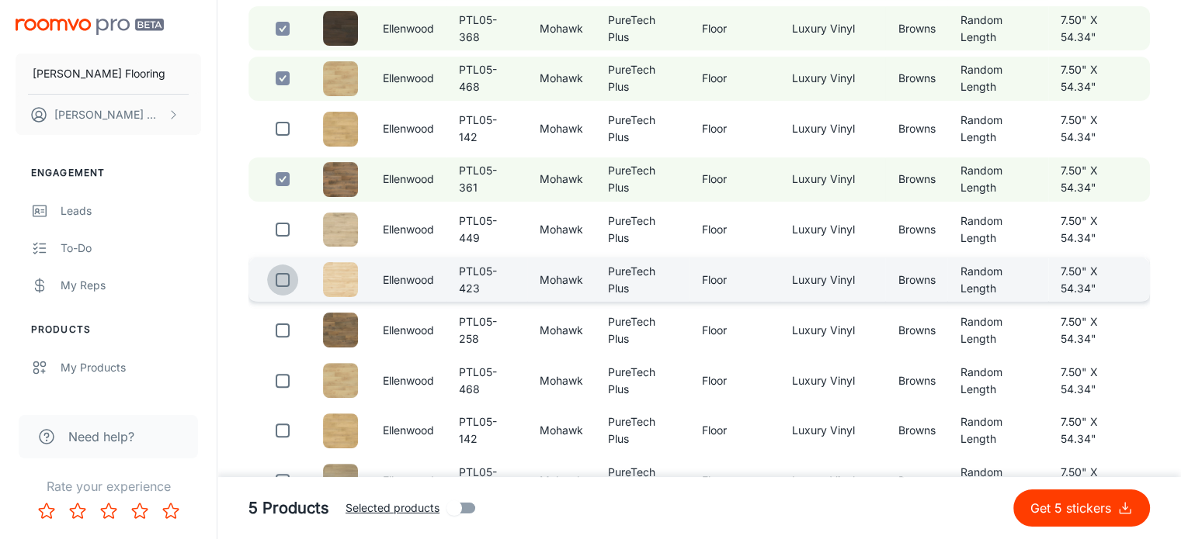
click at [283, 279] on input "checkbox" at bounding box center [282, 280] width 31 height 31
checkbox input "true"
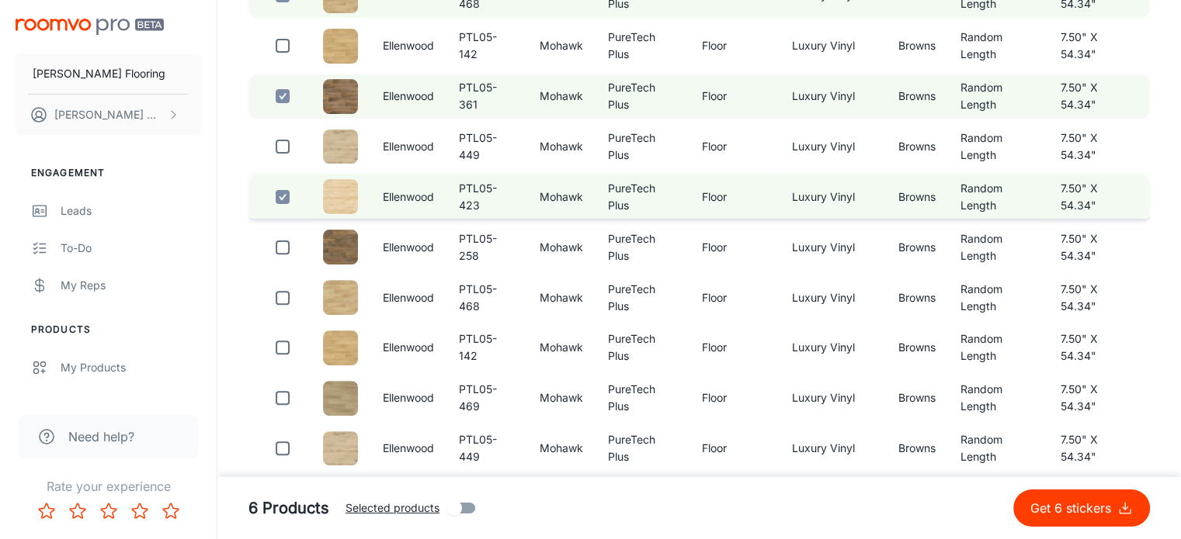
scroll to position [489, 0]
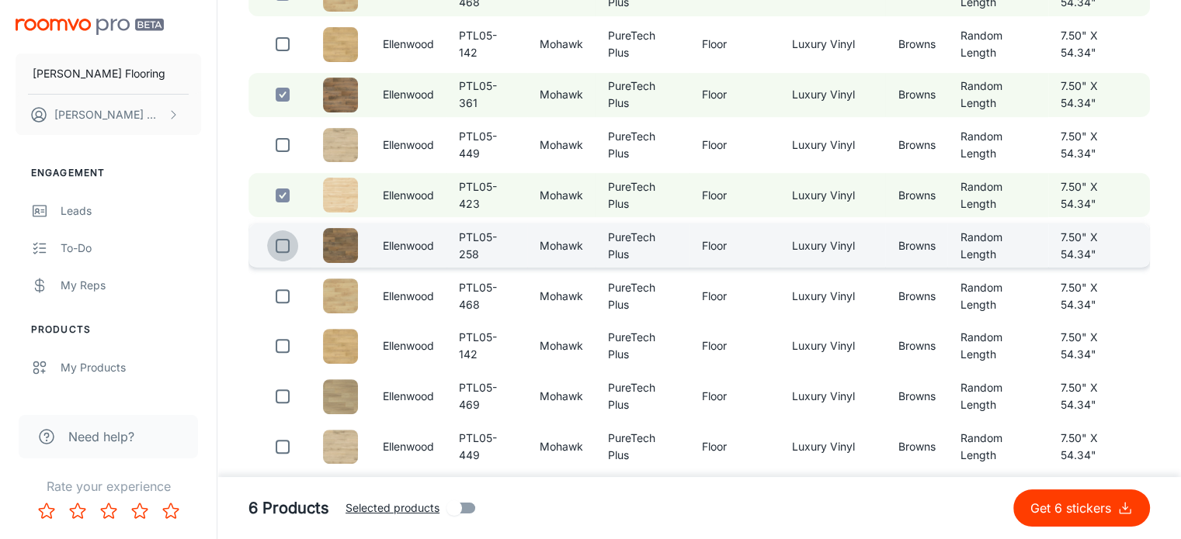
click at [279, 234] on input "checkbox" at bounding box center [282, 246] width 31 height 31
checkbox input "true"
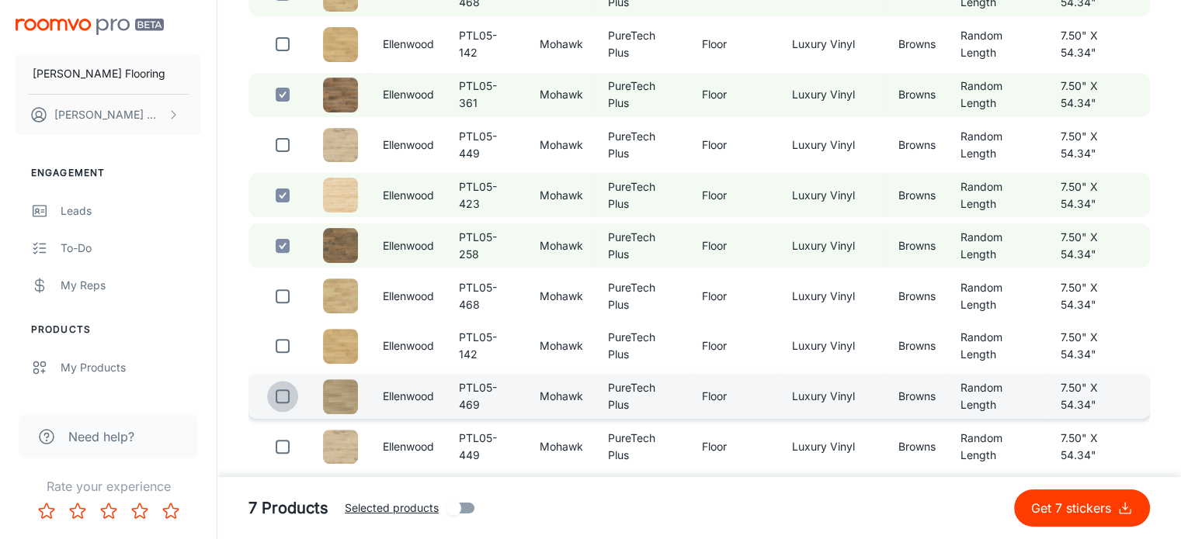
click at [286, 398] on input "checkbox" at bounding box center [282, 396] width 31 height 31
checkbox input "true"
click at [1076, 508] on p "Get 8 stickers" at bounding box center [1073, 508] width 87 height 19
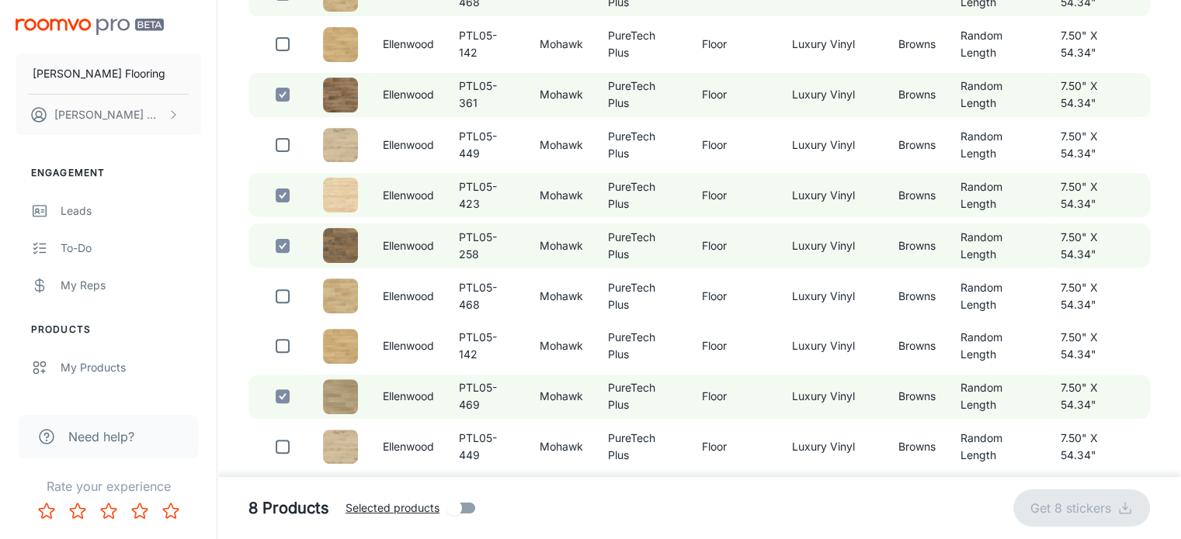
checkbox input "false"
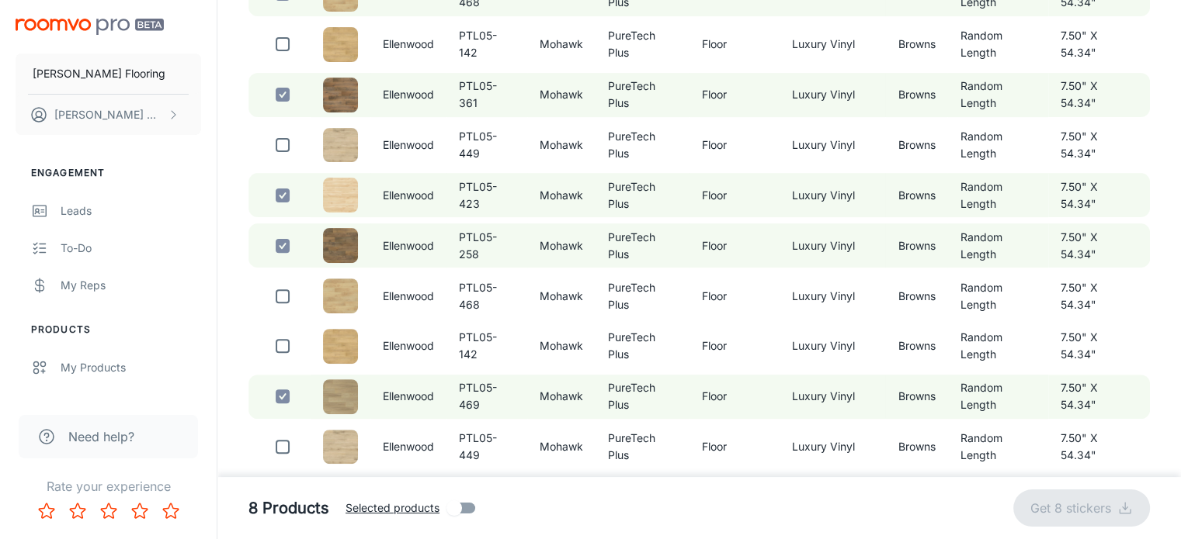
checkbox input "false"
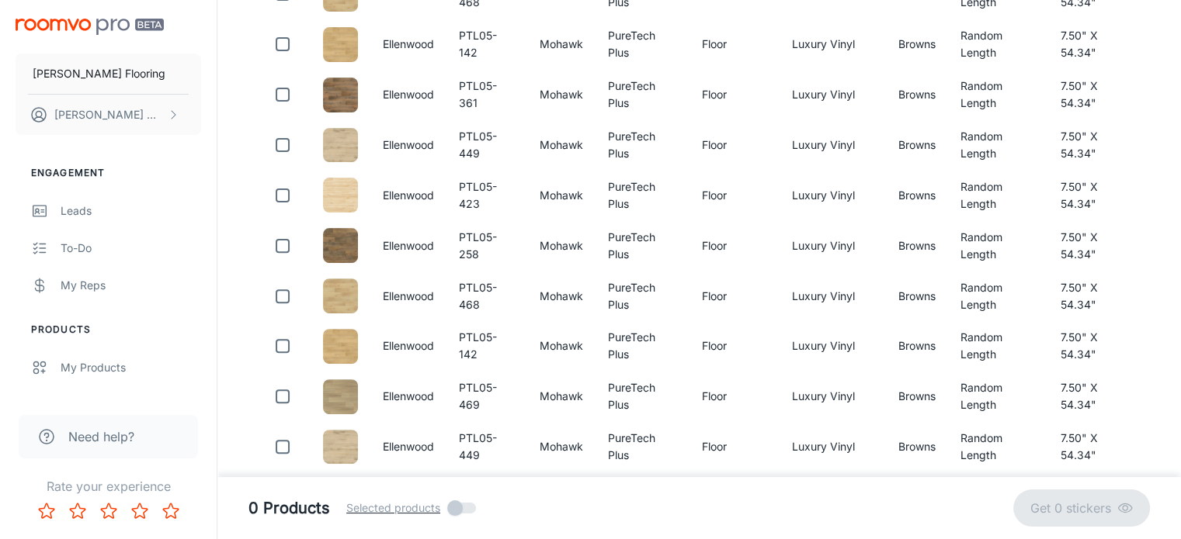
click at [688, 508] on footer "0 Products Selected products Get 0 stickers" at bounding box center [698, 508] width 963 height 62
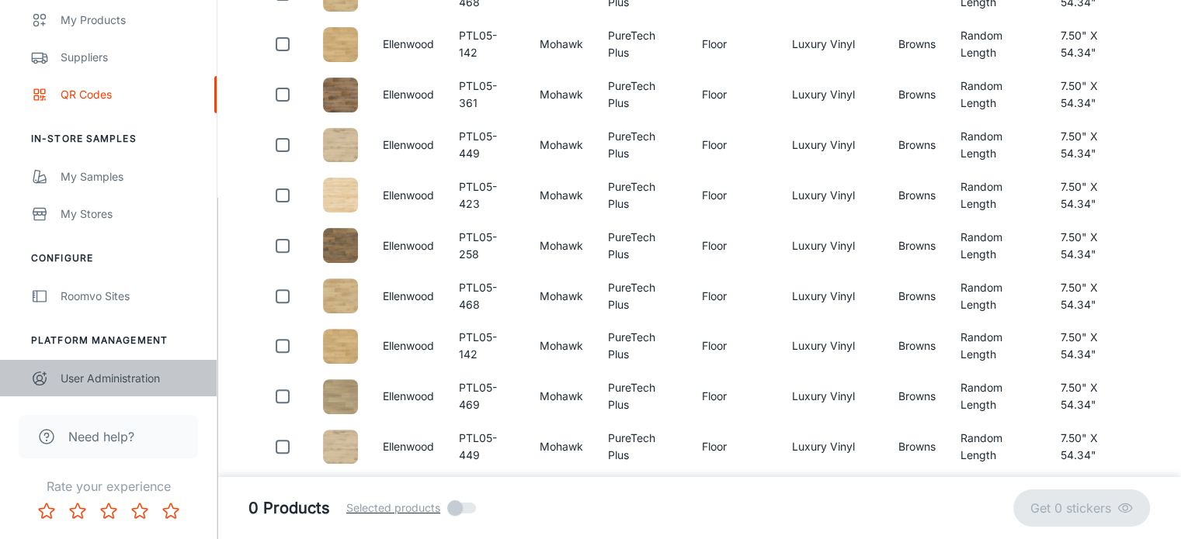
click at [118, 375] on div "User Administration" at bounding box center [131, 378] width 141 height 17
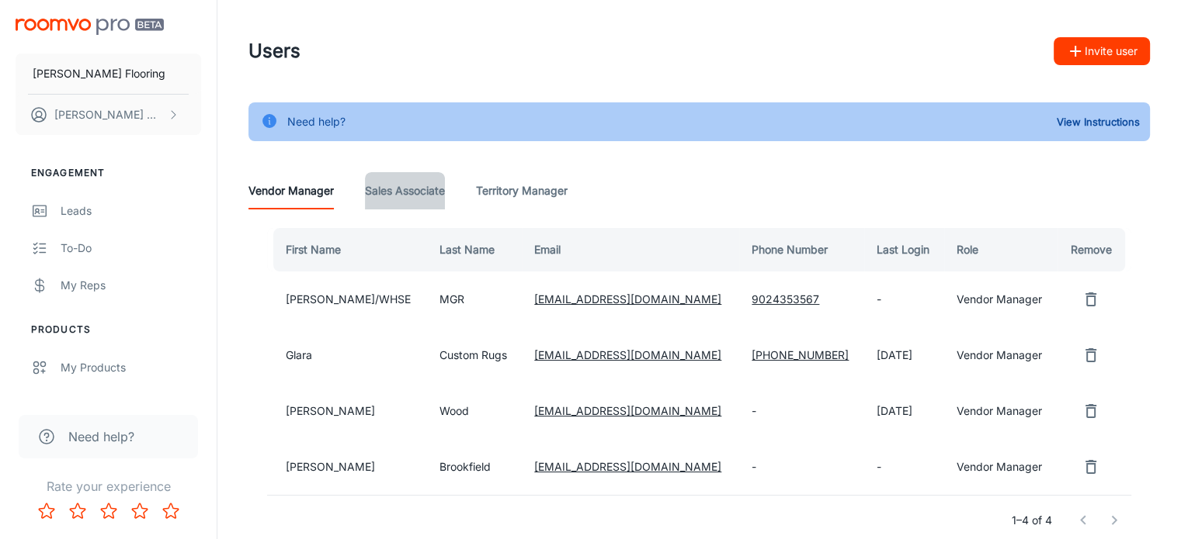
click at [411, 192] on Associate "Sales Associate" at bounding box center [405, 190] width 80 height 37
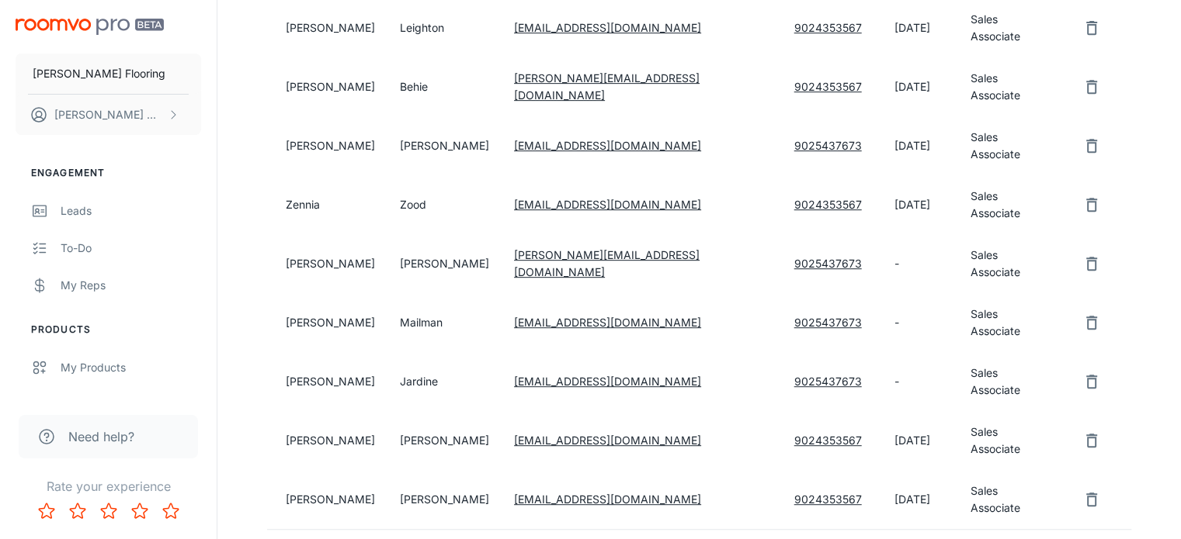
scroll to position [706, 0]
click at [958, 411] on td "Sales Associate" at bounding box center [1008, 440] width 101 height 59
click at [291, 411] on td "[PERSON_NAME]" at bounding box center [327, 440] width 120 height 59
click at [882, 411] on td "[DATE]" at bounding box center [919, 440] width 75 height 59
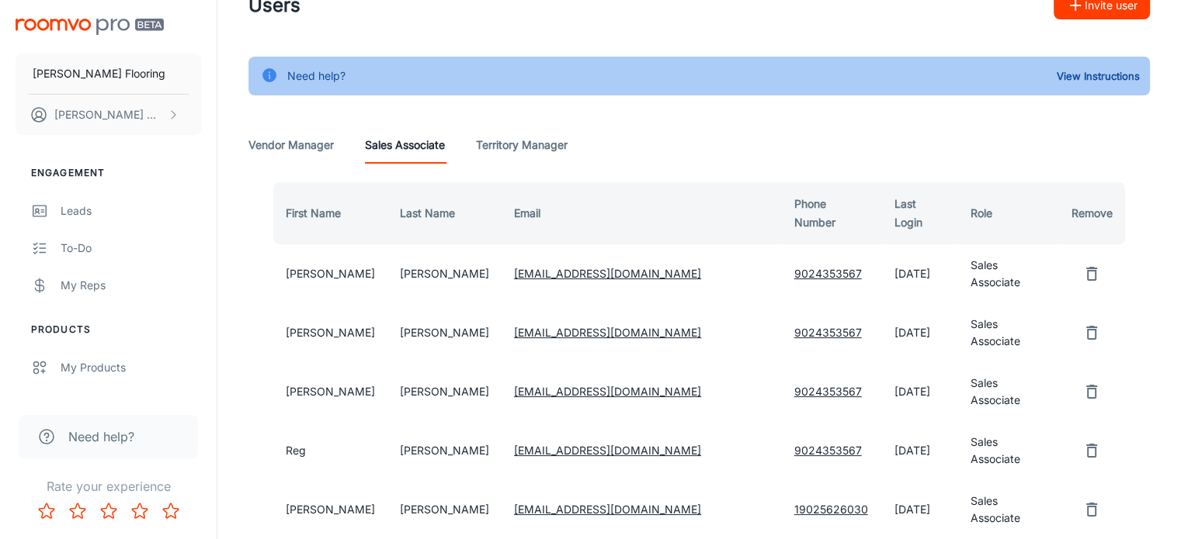
scroll to position [45, 0]
